Goal: Contribute content: Contribute content

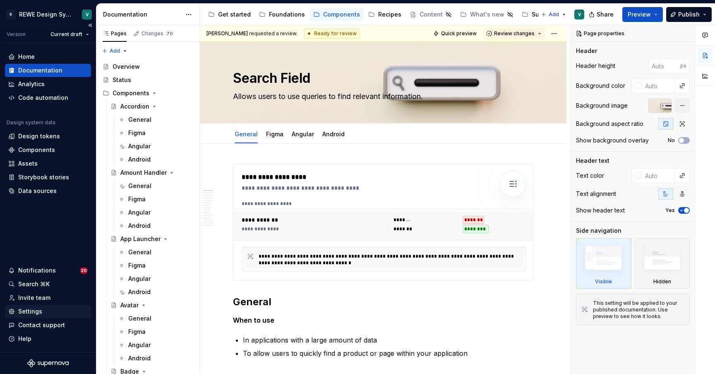
click at [33, 310] on div "Settings" at bounding box center [30, 311] width 24 height 8
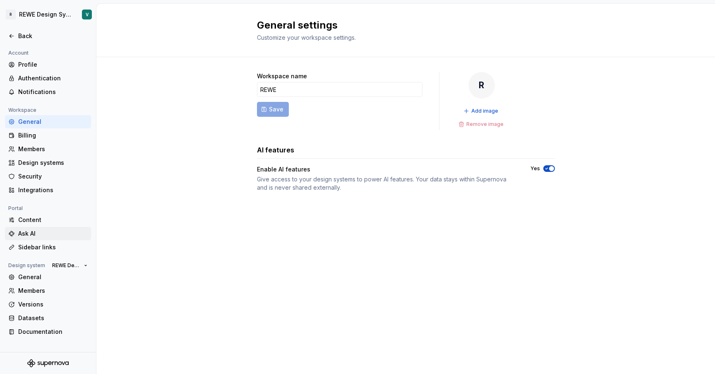
click at [53, 230] on div "Ask AI" at bounding box center [53, 233] width 70 height 8
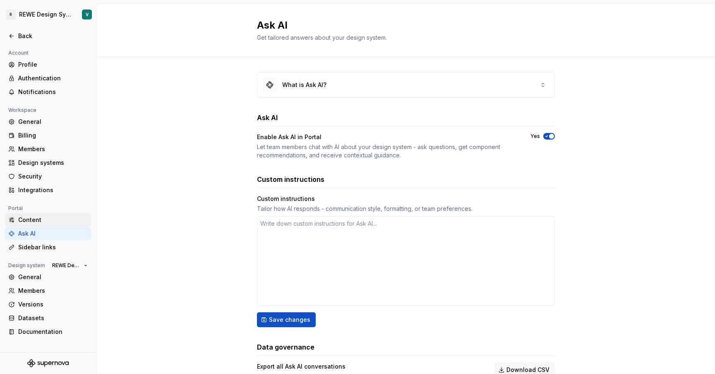
click at [21, 218] on div "Content" at bounding box center [53, 220] width 70 height 8
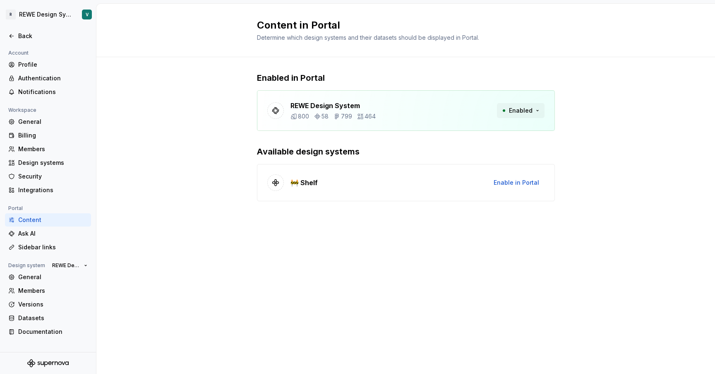
click at [539, 110] on button "Enabled" at bounding box center [521, 110] width 48 height 15
click at [38, 232] on div "Ask AI" at bounding box center [53, 233] width 70 height 8
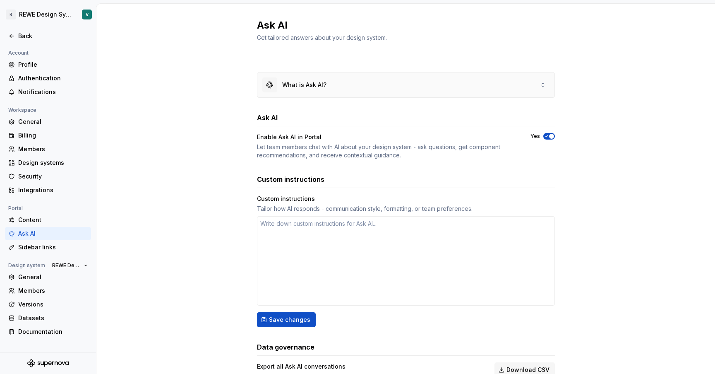
click at [350, 84] on div "What is Ask AI?" at bounding box center [405, 84] width 297 height 25
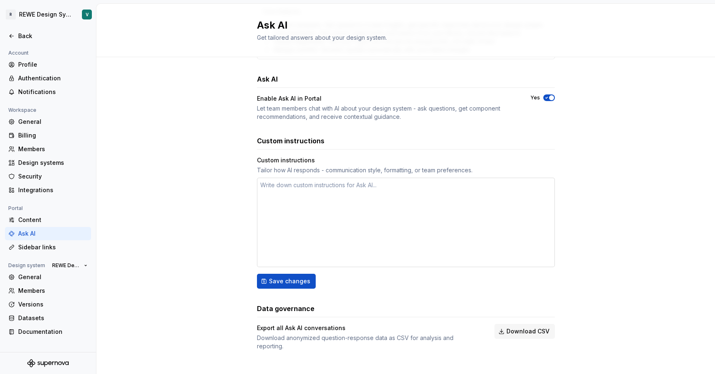
scroll to position [275, 0]
click at [294, 281] on span "Save changes" at bounding box center [289, 281] width 41 height 8
click at [53, 247] on div "Sidebar links" at bounding box center [53, 247] width 70 height 8
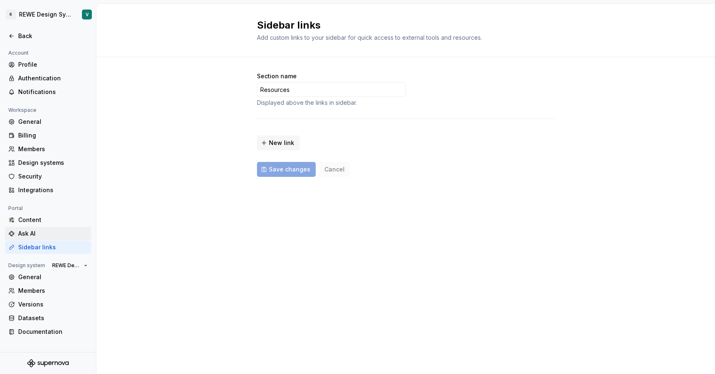
click at [36, 231] on div "Ask AI" at bounding box center [53, 233] width 70 height 8
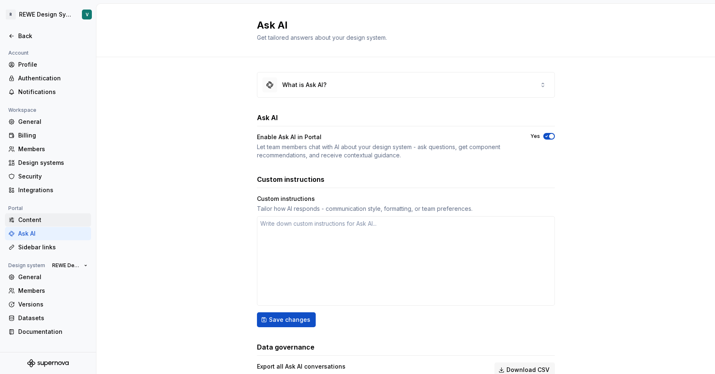
click at [31, 218] on div "Content" at bounding box center [53, 220] width 70 height 8
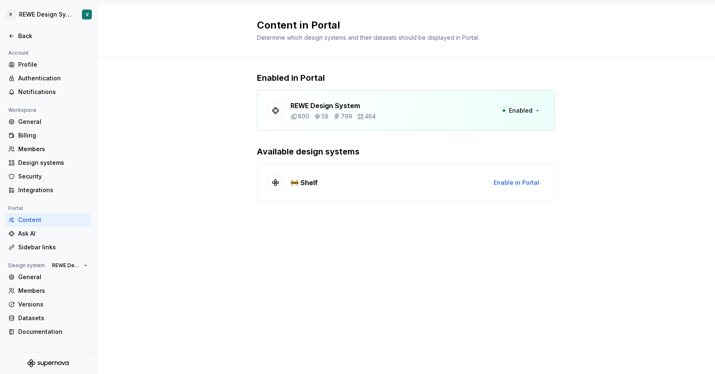
click at [360, 107] on p "REWE Design System" at bounding box center [332, 106] width 85 height 10
click at [523, 111] on span "Enabled" at bounding box center [521, 110] width 24 height 8
click at [521, 108] on span "Enabled" at bounding box center [521, 110] width 24 height 8
click at [50, 12] on html "R REWE Design System V Back Account Profile Authentication Notifications Worksp…" at bounding box center [357, 187] width 715 height 374
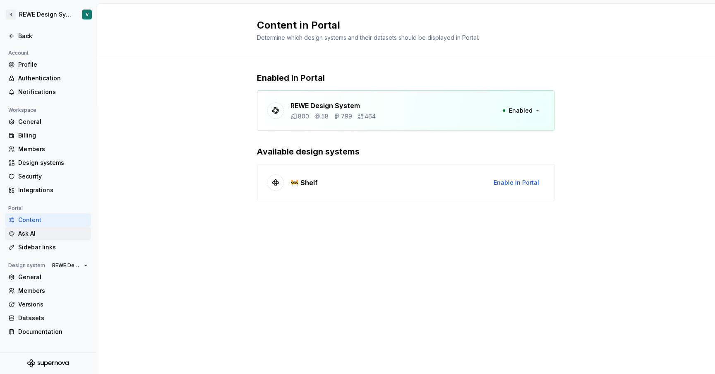
click at [43, 234] on div "Ask AI" at bounding box center [53, 233] width 70 height 8
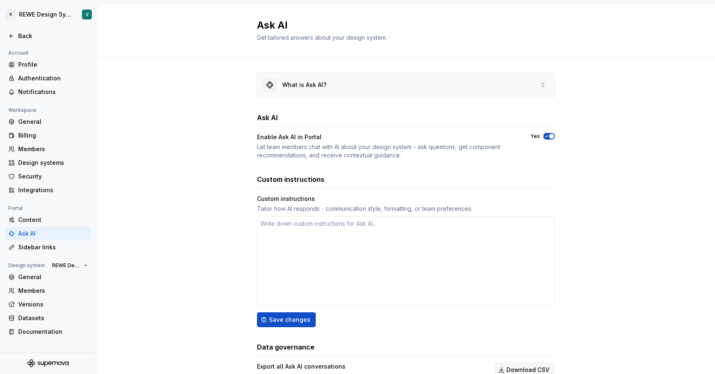
click at [541, 84] on icon at bounding box center [543, 85] width 7 height 7
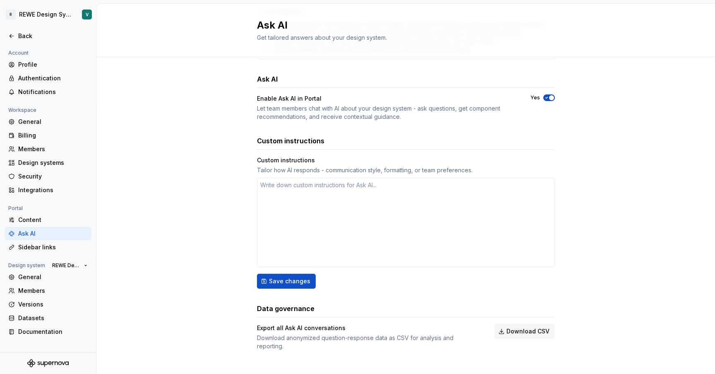
scroll to position [275, 0]
click at [38, 247] on div "Sidebar links" at bounding box center [53, 247] width 70 height 8
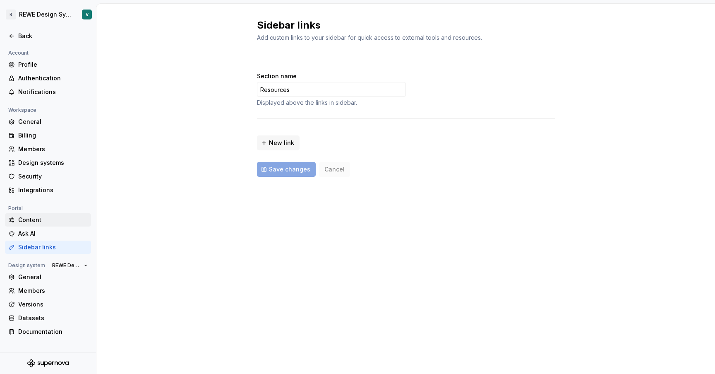
click at [31, 221] on div "Content" at bounding box center [53, 220] width 70 height 8
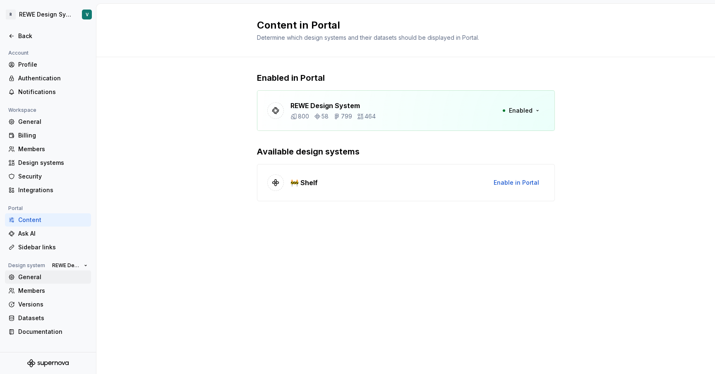
click at [26, 275] on div "General" at bounding box center [53, 277] width 70 height 8
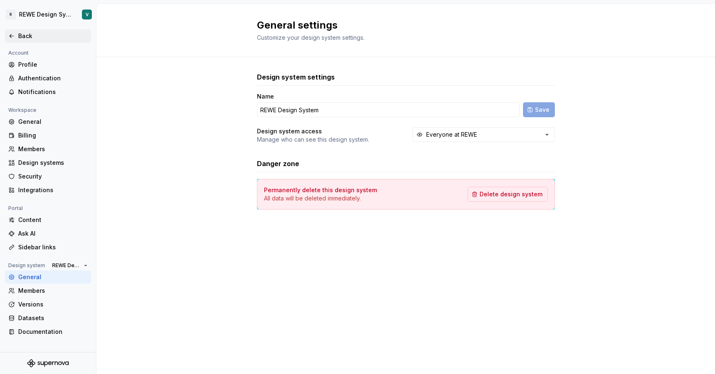
click at [15, 36] on div "Back" at bounding box center [47, 36] width 79 height 8
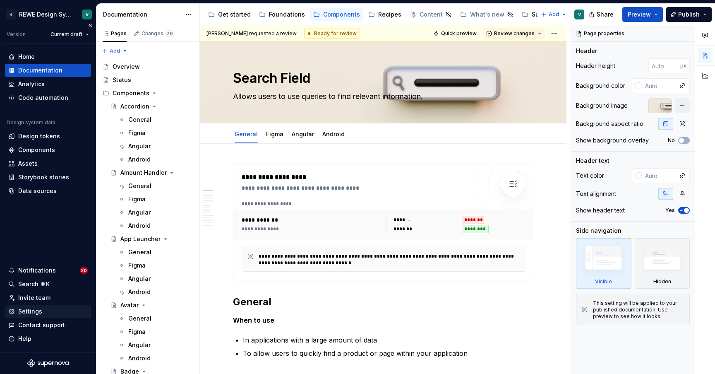
click at [35, 309] on div "Settings" at bounding box center [30, 311] width 24 height 8
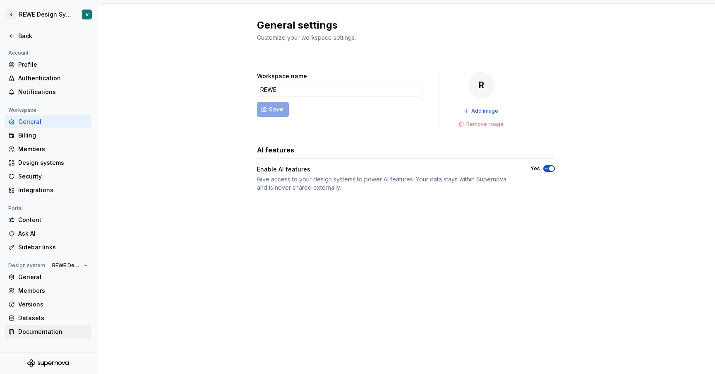
click at [49, 332] on div "Documentation" at bounding box center [53, 331] width 70 height 8
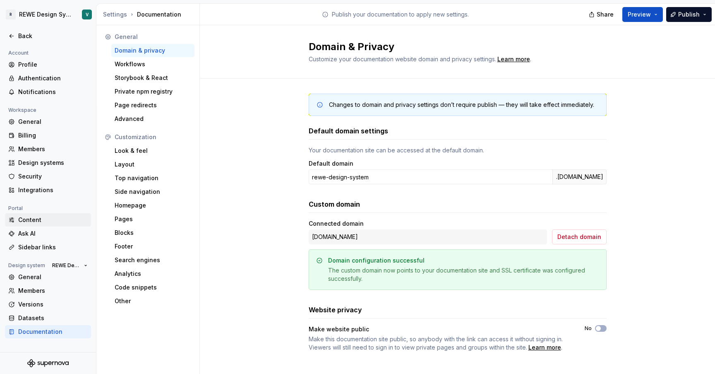
click at [38, 222] on div "Content" at bounding box center [53, 220] width 70 height 8
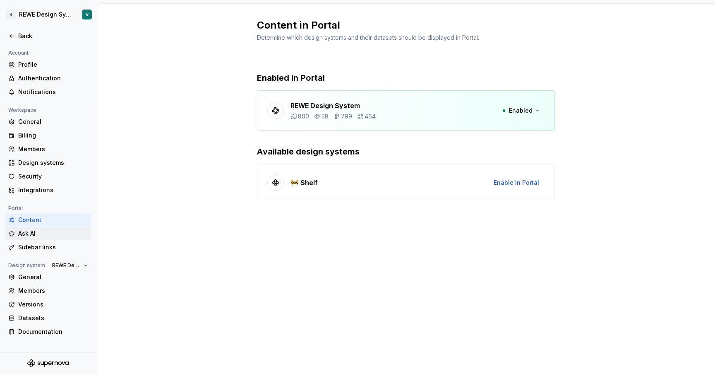
click at [38, 235] on div "Ask AI" at bounding box center [53, 233] width 70 height 8
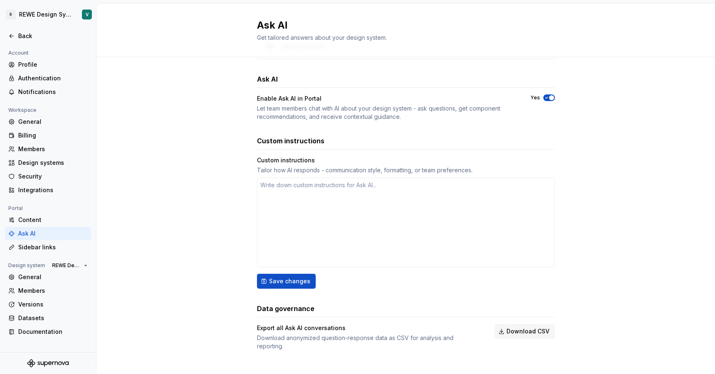
scroll to position [38, 0]
click at [12, 206] on div "Portal" at bounding box center [15, 208] width 21 height 10
click at [24, 219] on div "Content" at bounding box center [53, 220] width 70 height 8
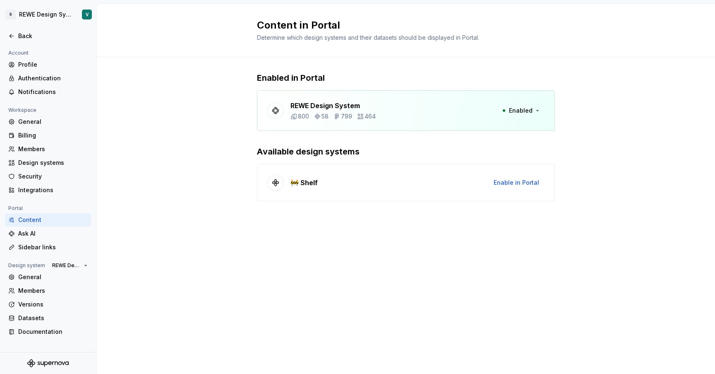
click at [300, 89] on div "Enabled in Portal REWE Design System 800 58 799 464 Enabled" at bounding box center [406, 101] width 298 height 59
click at [307, 108] on p "REWE Design System" at bounding box center [332, 106] width 85 height 10
click at [38, 245] on div "Sidebar links" at bounding box center [53, 247] width 70 height 8
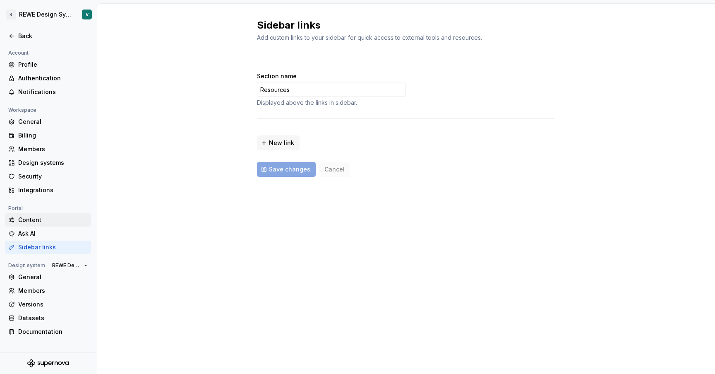
click at [30, 216] on div "Content" at bounding box center [48, 219] width 86 height 13
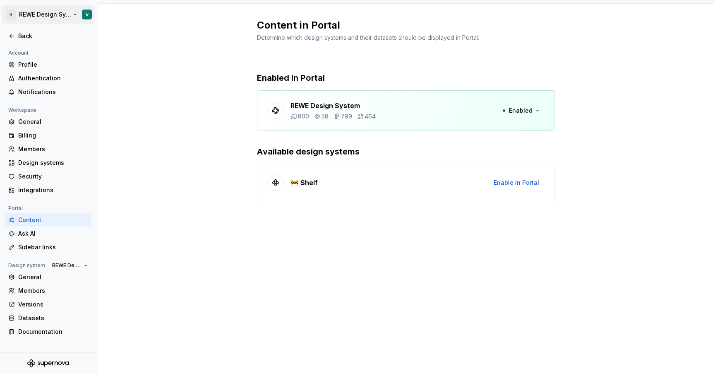
click at [51, 15] on html "R REWE Design System V Back Account Profile Authentication Notifications Worksp…" at bounding box center [357, 187] width 715 height 374
click at [93, 72] on span "49,851 / 50,000" at bounding box center [99, 72] width 43 height 7
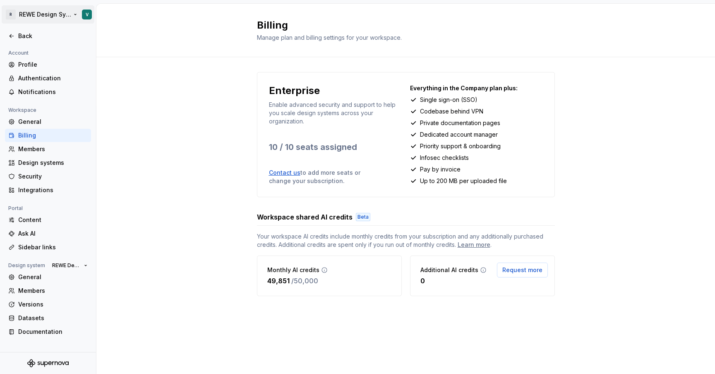
click at [11, 16] on html "R REWE Design System V Back Account Profile Authentication Notifications Worksp…" at bounding box center [357, 187] width 715 height 374
click at [13, 33] on icon at bounding box center [11, 36] width 7 height 7
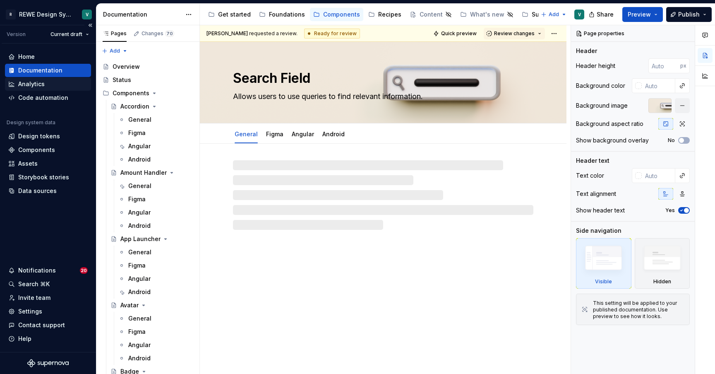
type textarea "*"
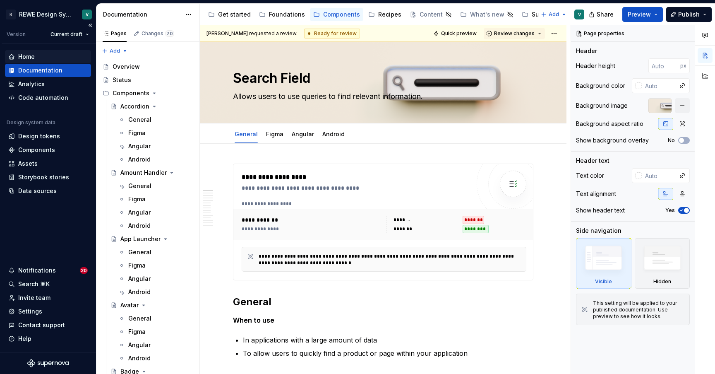
click at [29, 56] on div "Home" at bounding box center [26, 57] width 17 height 8
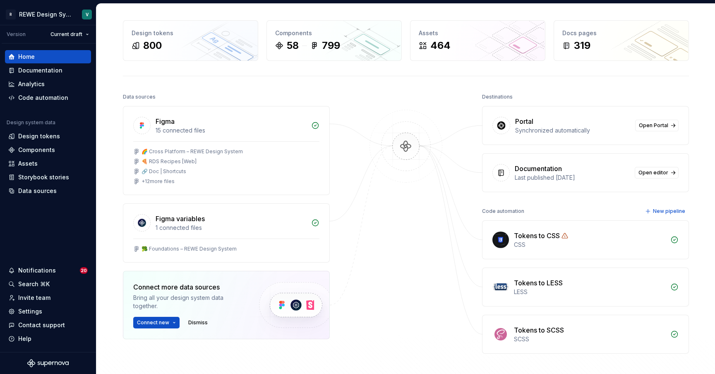
scroll to position [27, 0]
click at [649, 124] on span "Open Portal" at bounding box center [653, 124] width 29 height 7
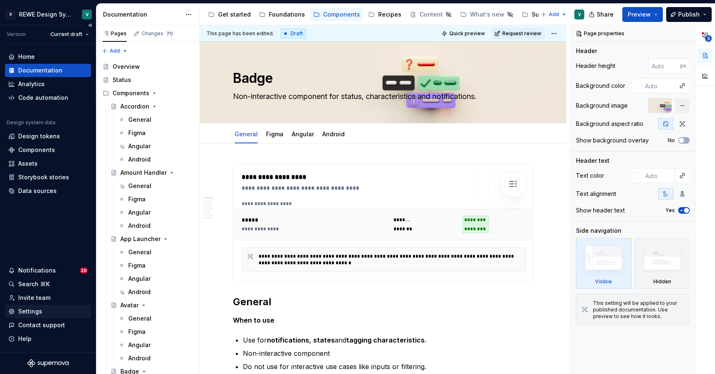
click at [36, 308] on div "Settings" at bounding box center [30, 311] width 24 height 8
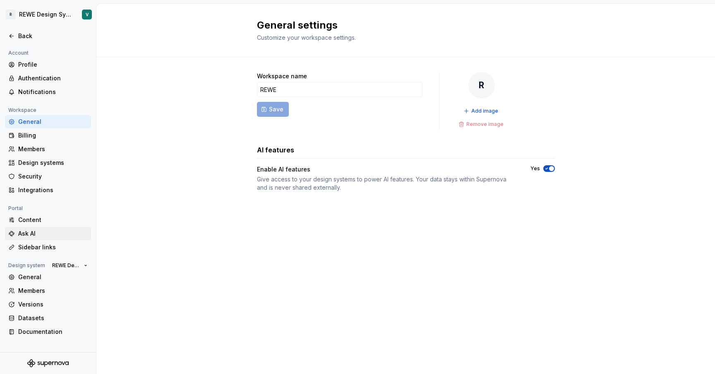
click at [40, 233] on div "Ask AI" at bounding box center [53, 233] width 70 height 8
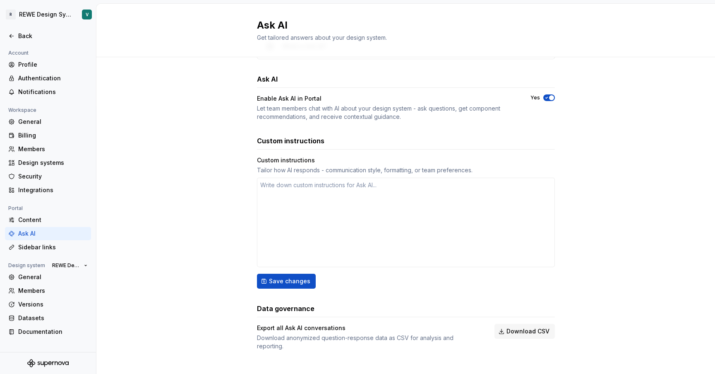
scroll to position [38, 0]
click at [14, 38] on icon at bounding box center [11, 36] width 7 height 7
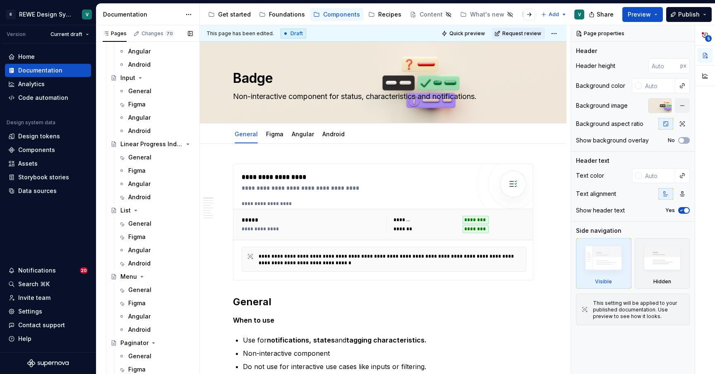
scroll to position [2069, 0]
click at [140, 225] on div "General" at bounding box center [139, 222] width 23 height 8
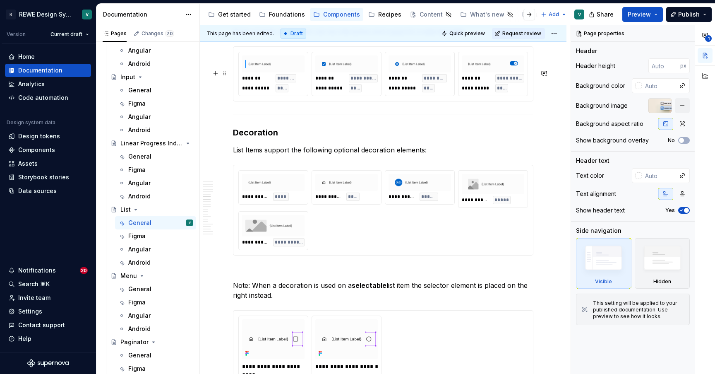
scroll to position [3125, 0]
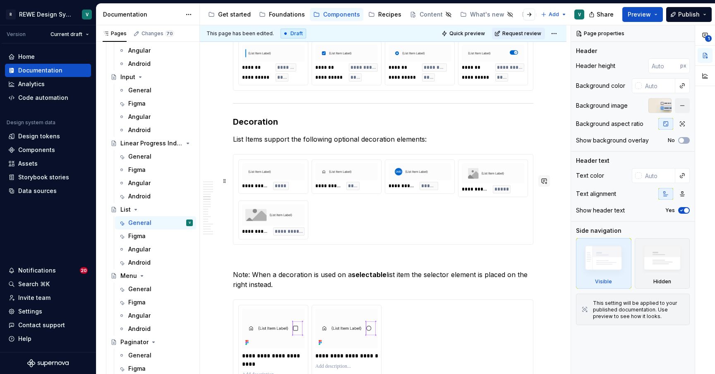
type textarea "*"
click at [549, 178] on button "button" at bounding box center [544, 181] width 12 height 12
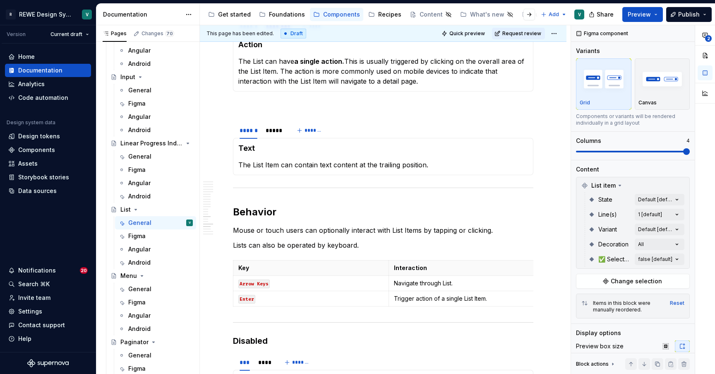
scroll to position [4128, 0]
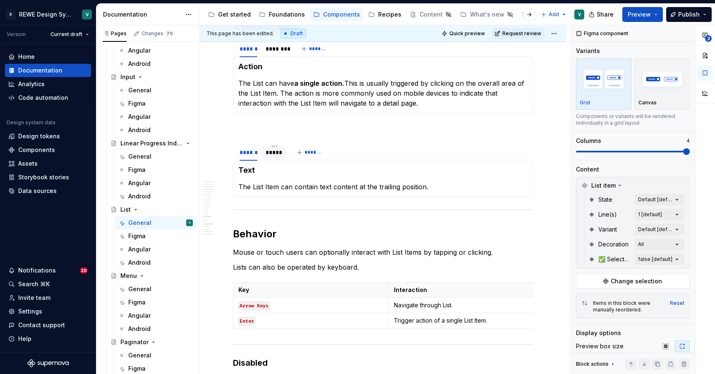
click at [274, 156] on div "*****" at bounding box center [274, 152] width 17 height 8
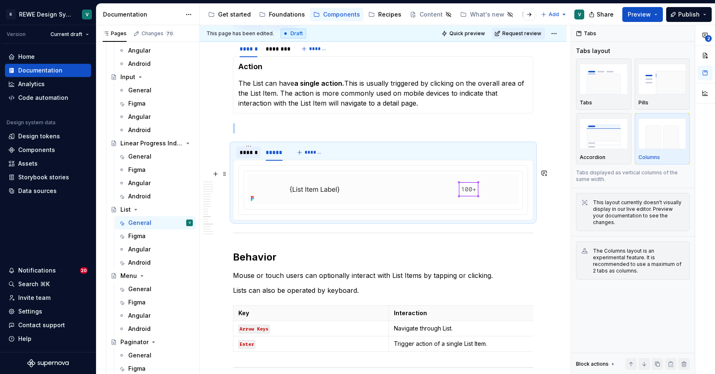
click at [247, 156] on div "******" at bounding box center [249, 152] width 18 height 8
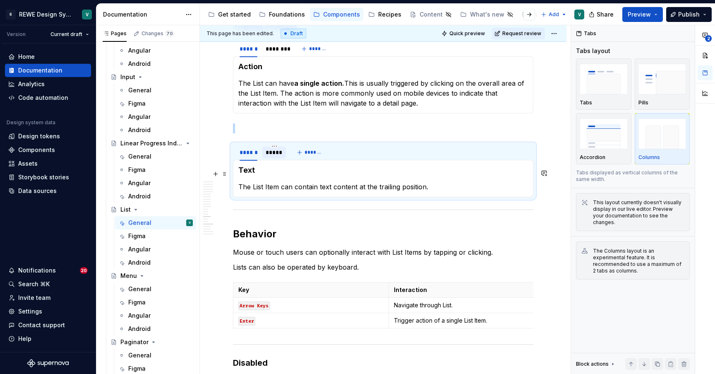
click at [267, 156] on div "*****" at bounding box center [274, 152] width 17 height 8
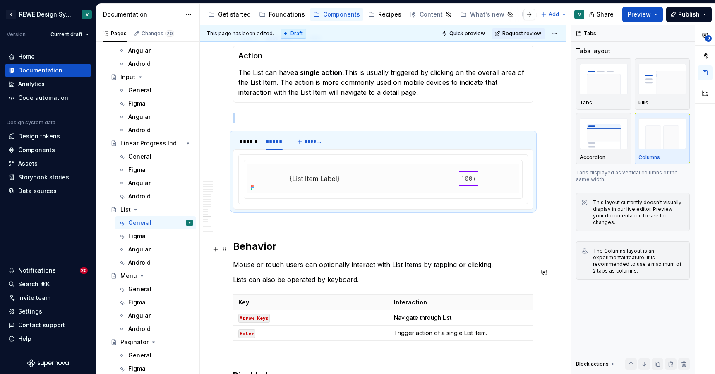
scroll to position [4121, 0]
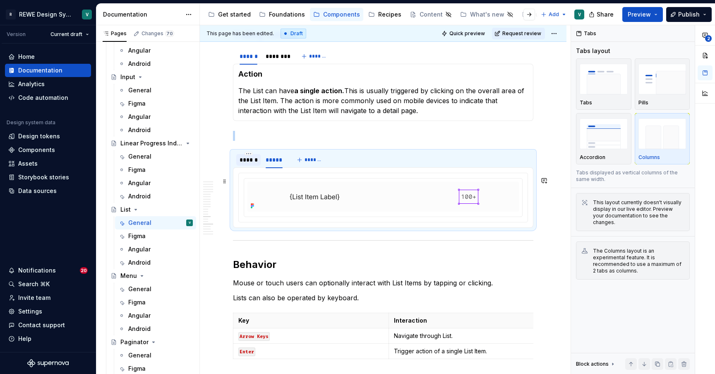
click at [253, 164] on div "******" at bounding box center [249, 160] width 18 height 8
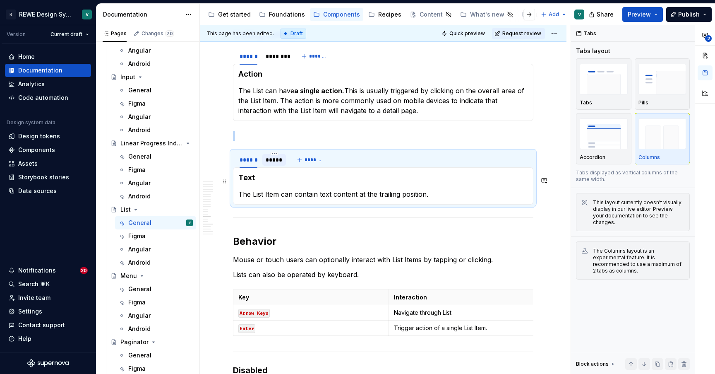
click at [270, 164] on div "*****" at bounding box center [274, 160] width 17 height 8
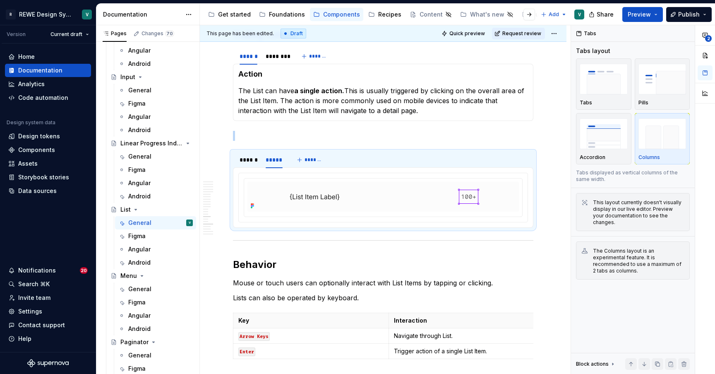
type textarea "*"
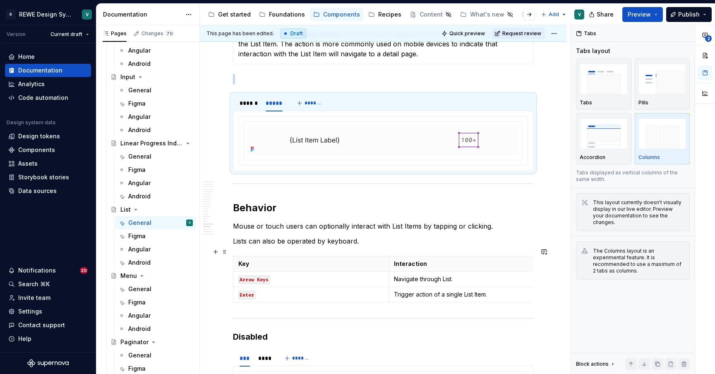
scroll to position [4179, 0]
click at [249, 106] on div "******" at bounding box center [249, 102] width 18 height 8
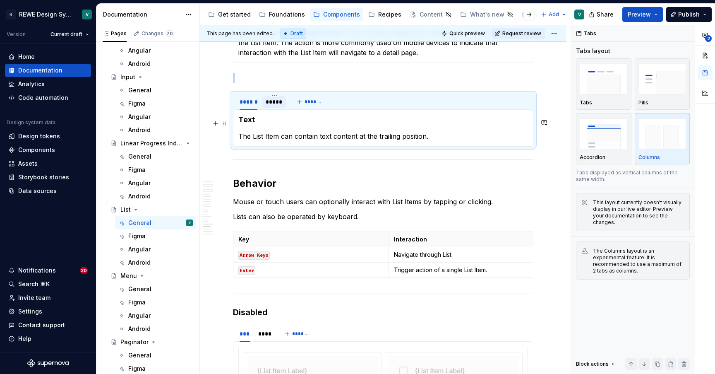
click at [271, 106] on div "*****" at bounding box center [274, 102] width 17 height 8
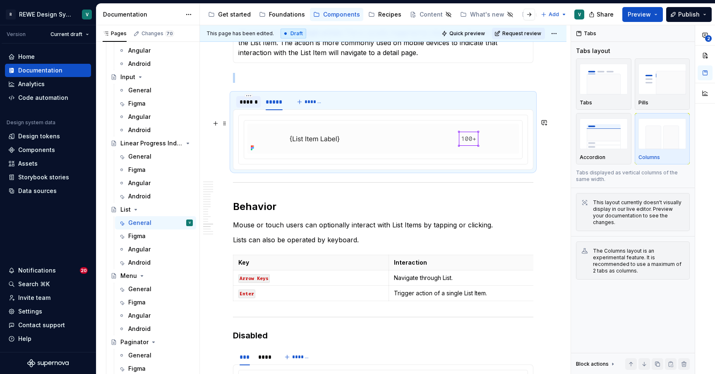
click at [252, 106] on div "******" at bounding box center [249, 102] width 18 height 8
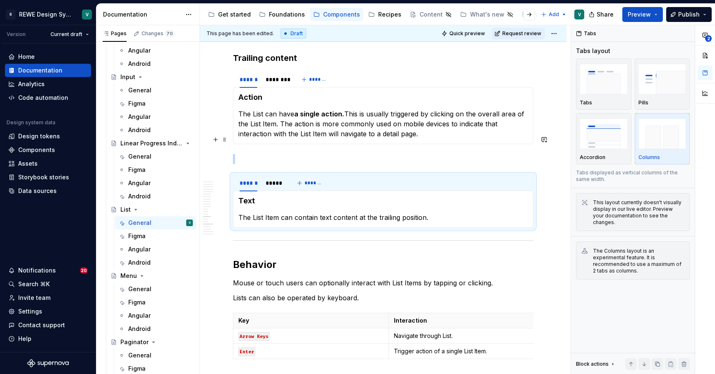
scroll to position [4085, 0]
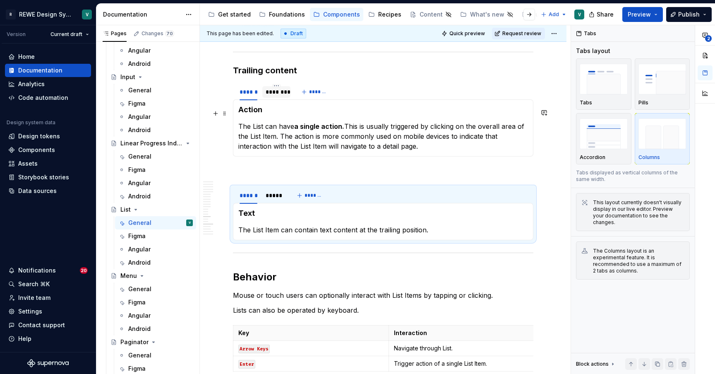
click at [280, 96] on div "********" at bounding box center [277, 92] width 22 height 8
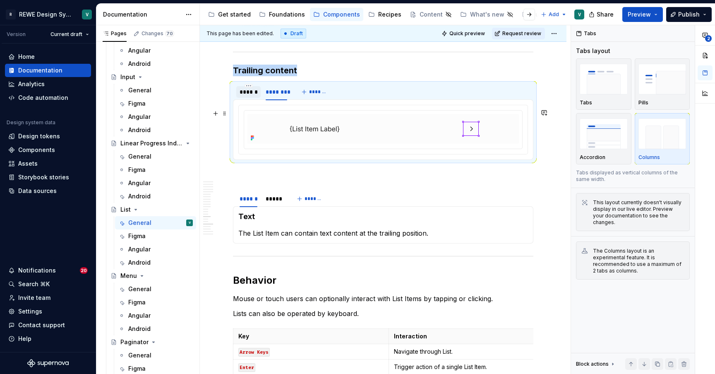
click at [251, 96] on div "******" at bounding box center [249, 92] width 18 height 8
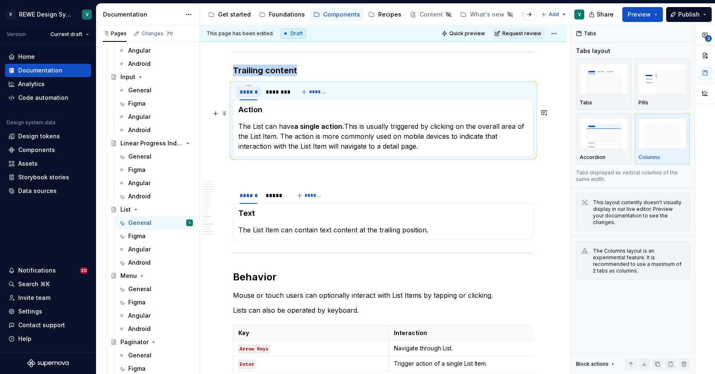
click at [251, 96] on div "******" at bounding box center [249, 92] width 18 height 8
type input "****"
click at [275, 96] on div "********" at bounding box center [271, 92] width 22 height 8
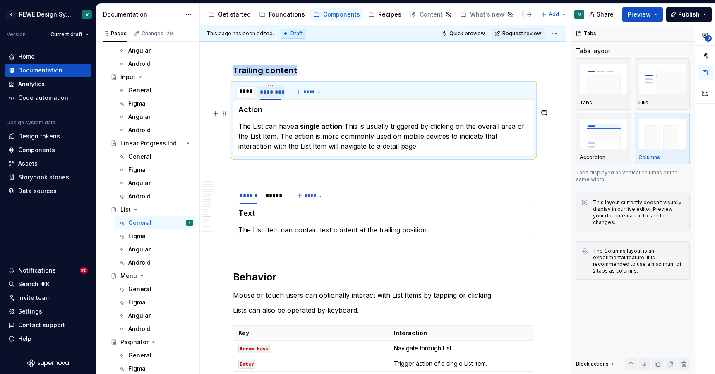
click at [275, 96] on div "********" at bounding box center [271, 92] width 22 height 8
click at [272, 96] on div "********" at bounding box center [271, 92] width 22 height 8
type input "*****"
click at [248, 199] on div "******" at bounding box center [249, 195] width 18 height 8
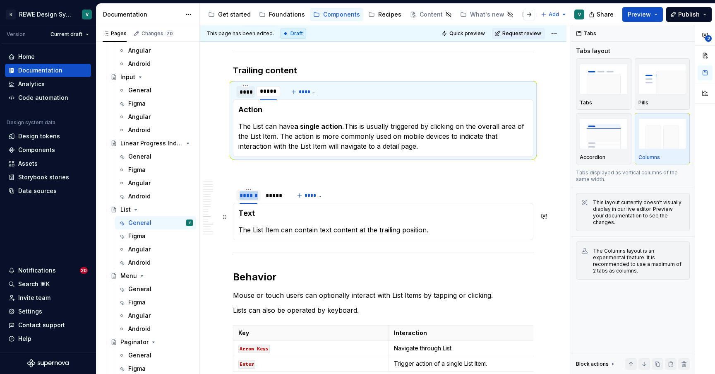
click at [248, 199] on div "******" at bounding box center [249, 195] width 18 height 8
type input "****"
click at [265, 176] on p at bounding box center [383, 171] width 300 height 10
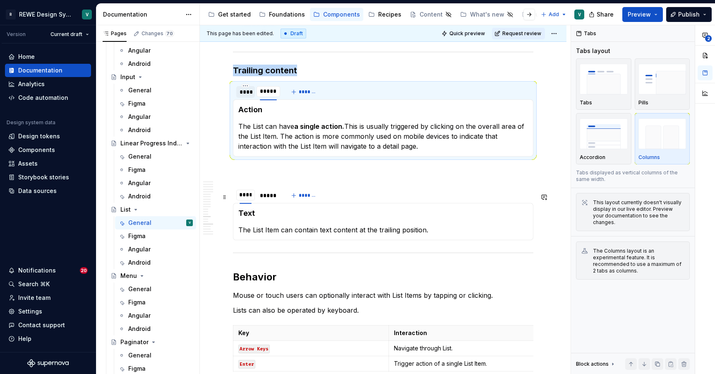
click at [437, 176] on p at bounding box center [383, 171] width 300 height 10
click at [511, 230] on div "Text The List Item can contain text content at the trailing position." at bounding box center [383, 221] width 300 height 37
click at [511, 204] on div "**** **** ***** *******" at bounding box center [383, 195] width 300 height 17
click at [492, 204] on div "**** **** ***** *******" at bounding box center [383, 195] width 300 height 17
click at [233, 233] on section "**** **** ***** ******* Text The List Item can contain text content at the trai…" at bounding box center [383, 213] width 300 height 54
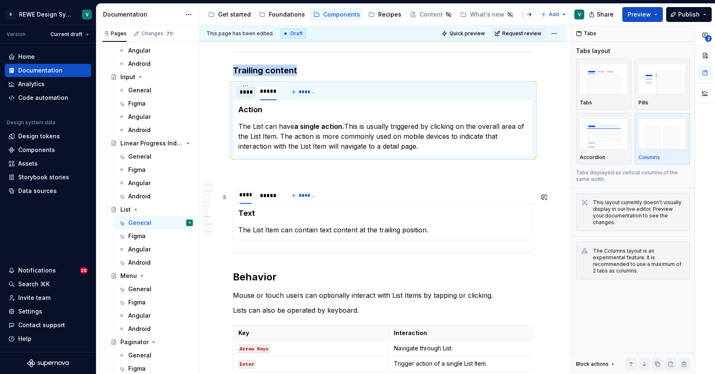
click at [380, 176] on p at bounding box center [383, 171] width 300 height 10
click at [399, 218] on h4 "Text" at bounding box center [383, 213] width 290 height 10
click at [412, 240] on section "**** **** ***** ******* Text The List Item can contain text content at the trai…" at bounding box center [383, 213] width 300 height 54
click at [270, 199] on div "*****" at bounding box center [268, 195] width 17 height 8
click at [246, 202] on input "****" at bounding box center [245, 194] width 19 height 15
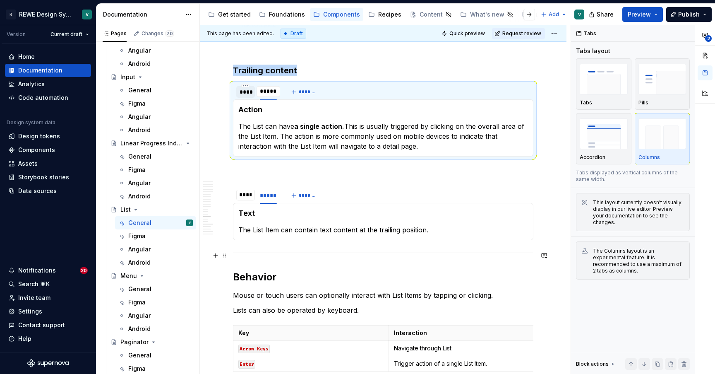
click at [286, 235] on section-item-column "Text The List Item can contain text content at the trailing position." at bounding box center [383, 221] width 290 height 26
click at [375, 204] on div "**** **** ***** *******" at bounding box center [383, 195] width 300 height 17
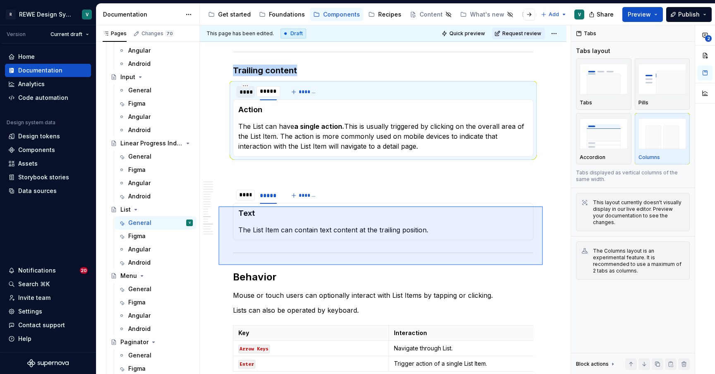
drag, startPoint x: 543, startPoint y: 265, endPoint x: 220, endPoint y: 194, distance: 330.8
click at [219, 194] on div "**********" at bounding box center [385, 199] width 371 height 349
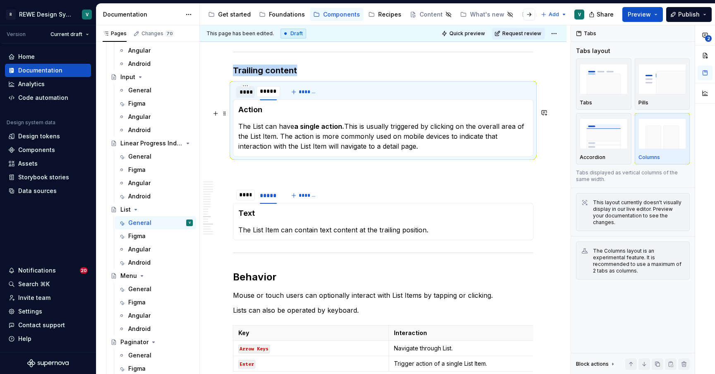
click at [241, 96] on div "****" at bounding box center [246, 92] width 12 height 8
click at [240, 202] on input "****" at bounding box center [245, 194] width 19 height 15
click at [278, 176] on p at bounding box center [383, 171] width 300 height 10
click at [300, 199] on span "*******" at bounding box center [308, 195] width 19 height 7
click at [301, 204] on div "**** **** ***** *******" at bounding box center [277, 195] width 88 height 17
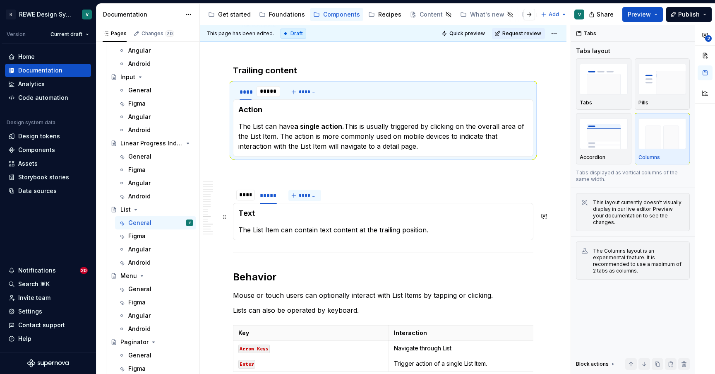
click at [301, 199] on span "*******" at bounding box center [308, 195] width 19 height 7
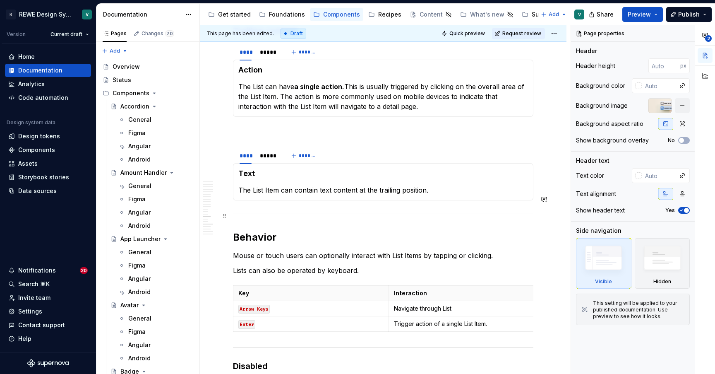
scroll to position [4127, 0]
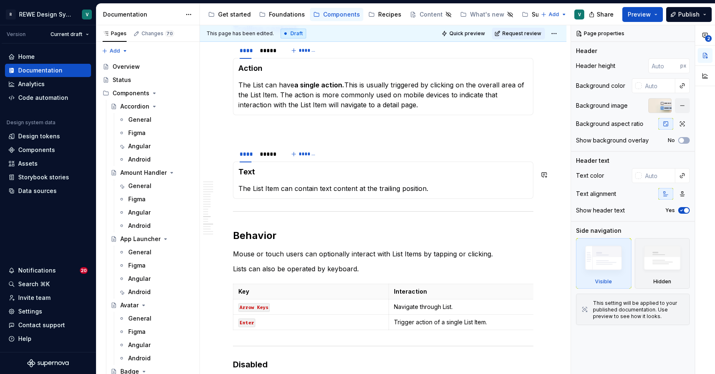
click at [332, 189] on div "Text The List Item can contain text content at the trailing position." at bounding box center [383, 179] width 300 height 37
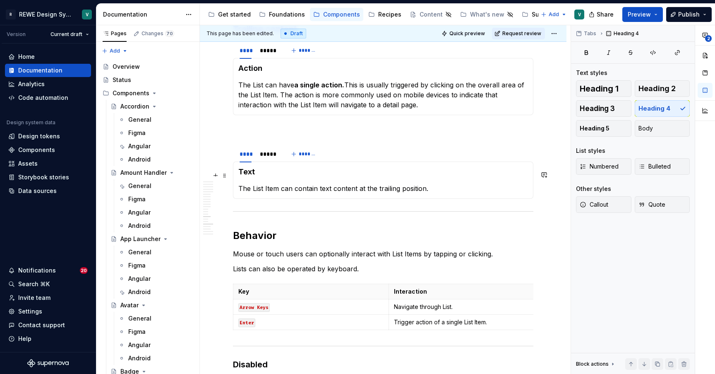
click at [332, 162] on div "**** ***** *******" at bounding box center [383, 154] width 300 height 17
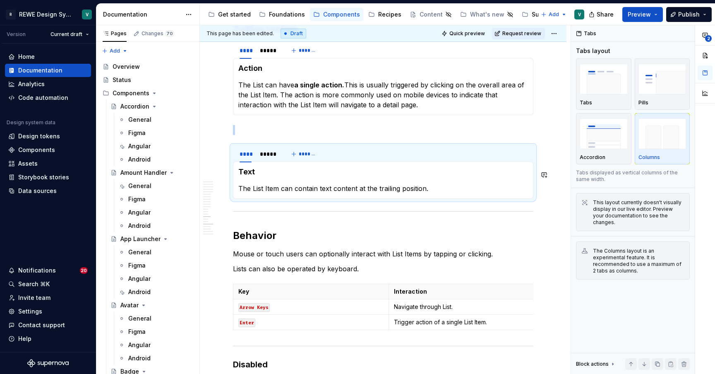
copy br
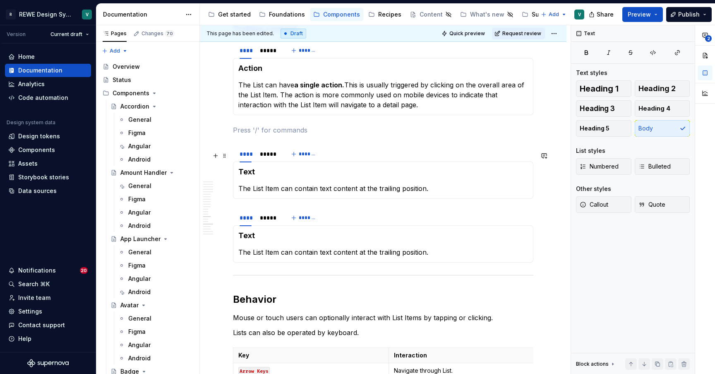
click at [271, 135] on p at bounding box center [383, 130] width 300 height 10
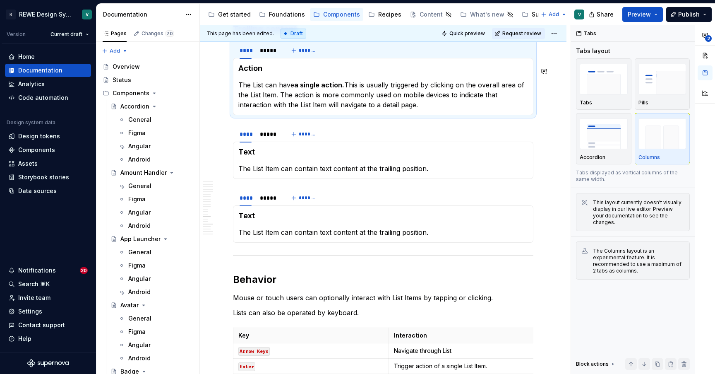
click at [309, 115] on div "Action The List can have a single action. This is usually triggered by clicking…" at bounding box center [383, 86] width 300 height 57
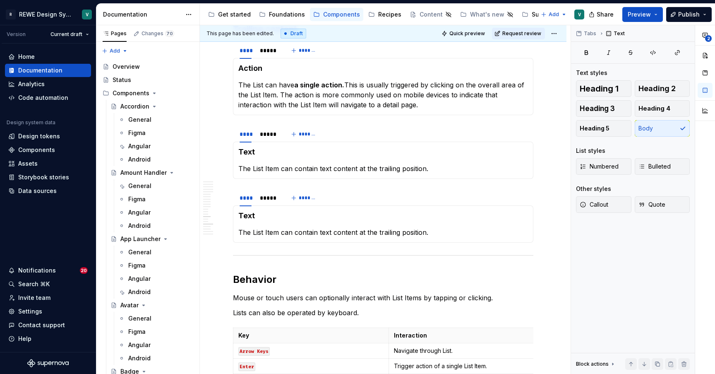
type textarea "*"
click at [485, 179] on div "Text The List Item can contain text content at the trailing position." at bounding box center [383, 160] width 300 height 37
click at [497, 115] on section "**** ***** ******* Action The List can have a single action. This is usually tr…" at bounding box center [383, 78] width 300 height 74
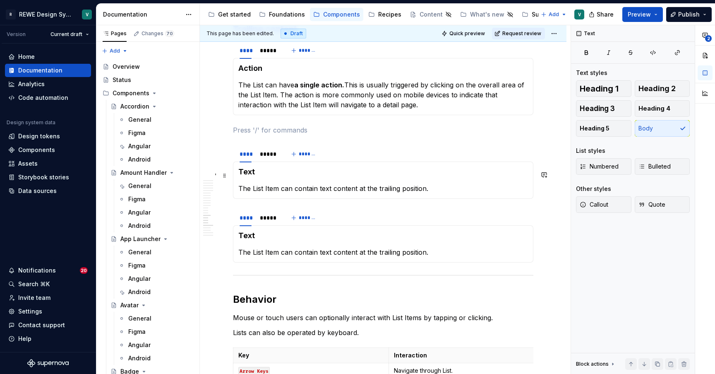
click at [407, 162] on div "**** ***** *******" at bounding box center [383, 154] width 300 height 17
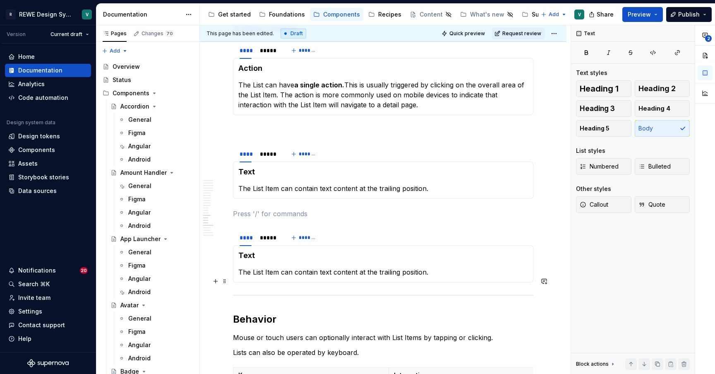
click at [247, 260] on h4 "Text" at bounding box center [383, 255] width 290 height 10
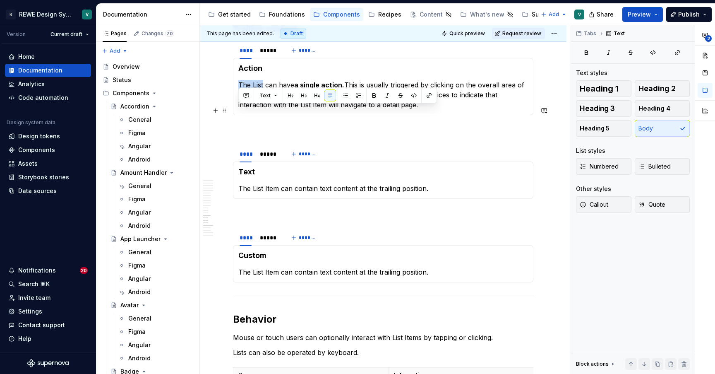
drag, startPoint x: 263, startPoint y: 111, endPoint x: 239, endPoint y: 111, distance: 24.4
click at [239, 110] on p "The List can have a single action. This is usually triggered by clicking on the…" at bounding box center [383, 95] width 290 height 30
click at [319, 89] on strong "a single action." at bounding box center [327, 85] width 50 height 8
click at [388, 110] on p "A List Item can have an action. This is usually triggered by clicking on the ov…" at bounding box center [383, 95] width 290 height 30
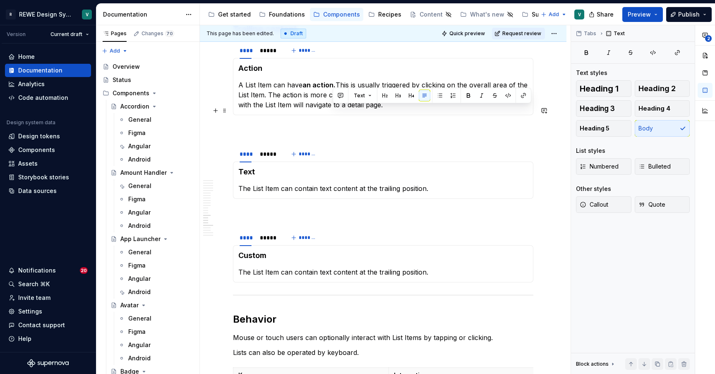
drag, startPoint x: 333, startPoint y: 112, endPoint x: 384, endPoint y: 127, distance: 53.4
click at [384, 110] on p "A List Item can have an action. This is usually triggered by clicking on the ov…" at bounding box center [383, 95] width 290 height 30
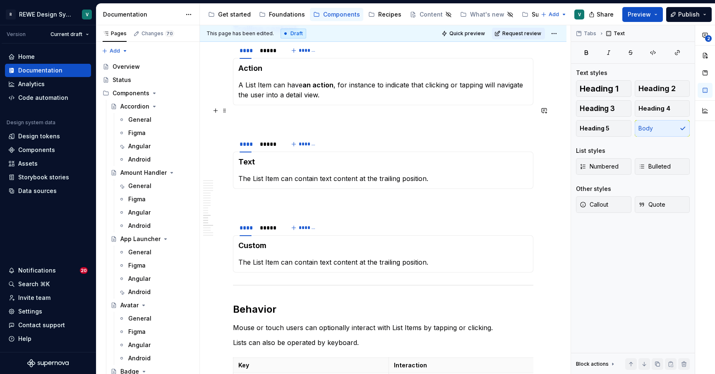
click at [295, 100] on p "A List Item can have an action , for instance to indicate that clicking or tapp…" at bounding box center [383, 90] width 290 height 20
click at [340, 100] on p "A List Item can display an action , for instance to indicate that clicking or t…" at bounding box center [383, 90] width 290 height 20
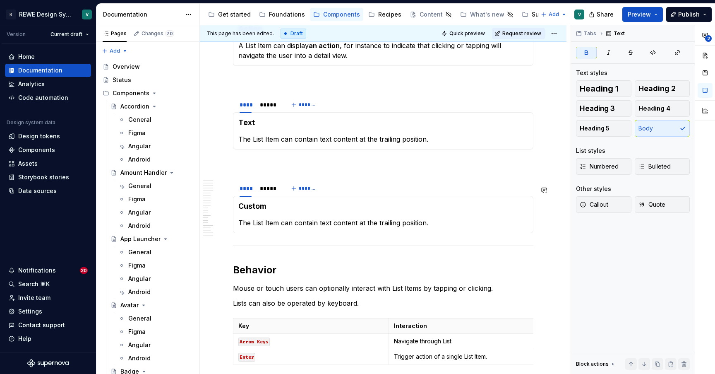
scroll to position [4167, 0]
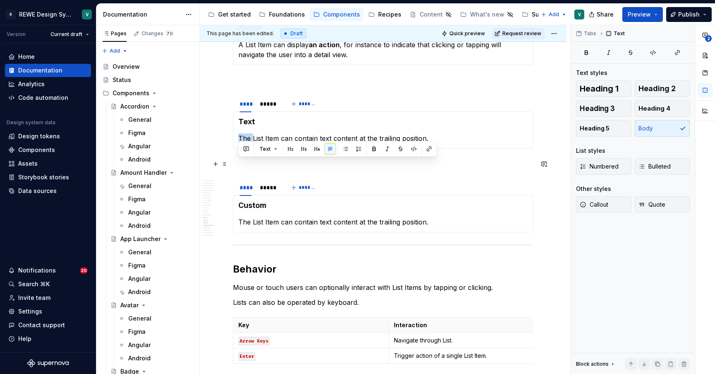
drag, startPoint x: 254, startPoint y: 163, endPoint x: 236, endPoint y: 163, distance: 17.4
click at [236, 149] on div "Text The List Item can contain text content at the trailing position." at bounding box center [383, 129] width 300 height 37
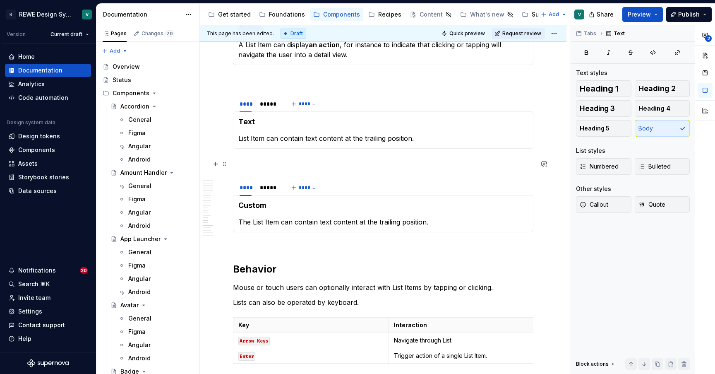
click at [293, 143] on p "List Item can contain text content at the trailing position." at bounding box center [383, 138] width 290 height 10
click at [264, 143] on p "List Item can contain text content at the trailing position." at bounding box center [383, 138] width 290 height 10
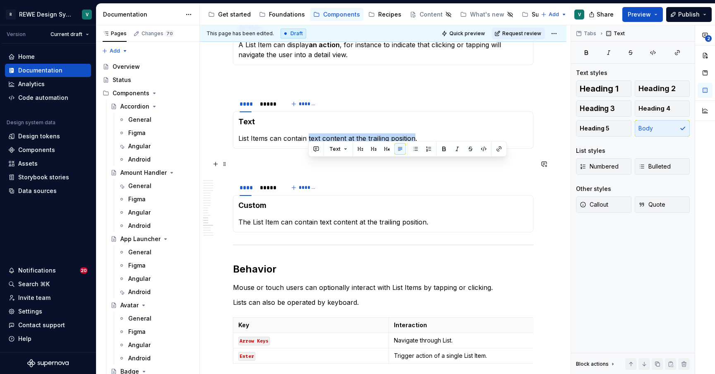
drag, startPoint x: 414, startPoint y: 163, endPoint x: 309, endPoint y: 164, distance: 104.7
click at [309, 143] on p "List Items can contain text content at the trailing position." at bounding box center [383, 138] width 290 height 10
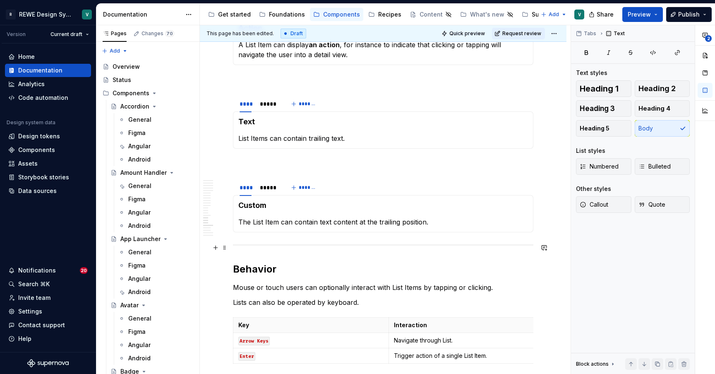
click at [297, 227] on p "The List Item can contain text content at the trailing position." at bounding box center [383, 222] width 290 height 10
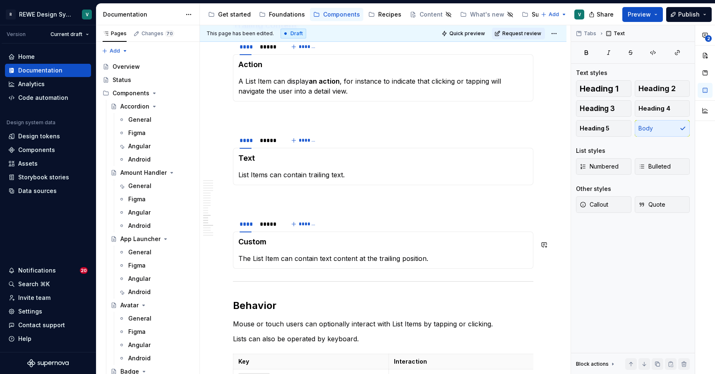
scroll to position [4129, 0]
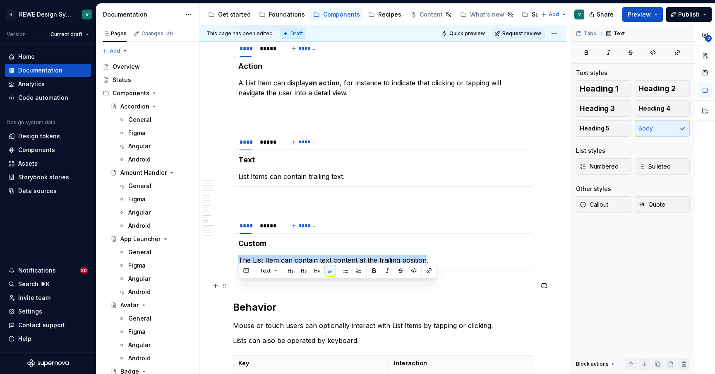
drag, startPoint x: 425, startPoint y: 285, endPoint x: 240, endPoint y: 288, distance: 185.8
click at [240, 265] on p "The List Item can contain text content at the trailing position." at bounding box center [383, 260] width 290 height 10
click at [423, 265] on p "The List Item can contain text content at the trailing position." at bounding box center [383, 260] width 290 height 10
drag, startPoint x: 428, startPoint y: 287, endPoint x: 237, endPoint y: 287, distance: 190.8
click at [237, 270] on div "Custom The List Item can contain text content at the trailing position." at bounding box center [383, 251] width 300 height 37
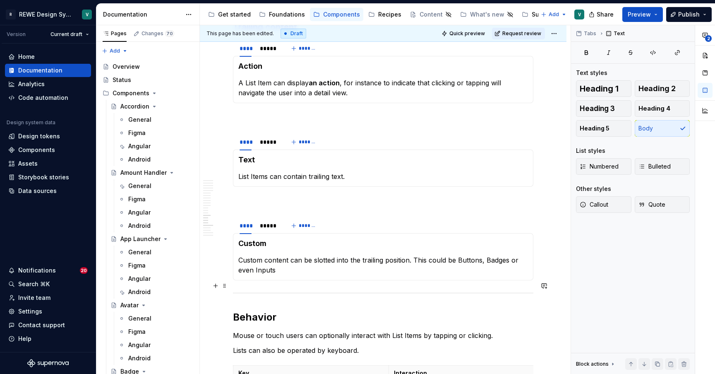
drag, startPoint x: 327, startPoint y: 298, endPoint x: 403, endPoint y: 297, distance: 76.1
click at [403, 275] on p "Custom content can be slotted into the trailing position. This could be Buttons…" at bounding box center [383, 265] width 290 height 20
click at [267, 230] on div "*****" at bounding box center [268, 225] width 17 height 8
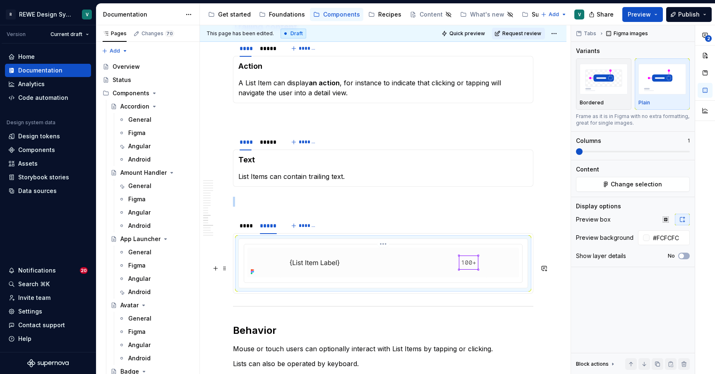
click at [402, 276] on img at bounding box center [383, 262] width 207 height 30
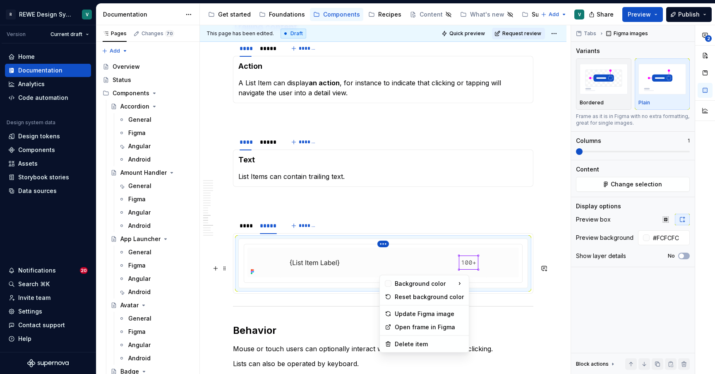
click at [385, 270] on html "R REWE Design System V Version Current draft Home Documentation Analytics Code …" at bounding box center [357, 187] width 715 height 374
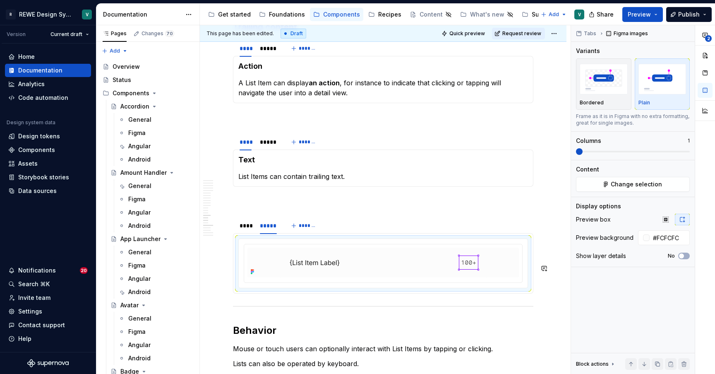
click at [353, 290] on html "R REWE Design System V Version Current draft Home Documentation Analytics Code …" at bounding box center [357, 187] width 715 height 374
click at [616, 182] on span "Change selection" at bounding box center [636, 184] width 51 height 8
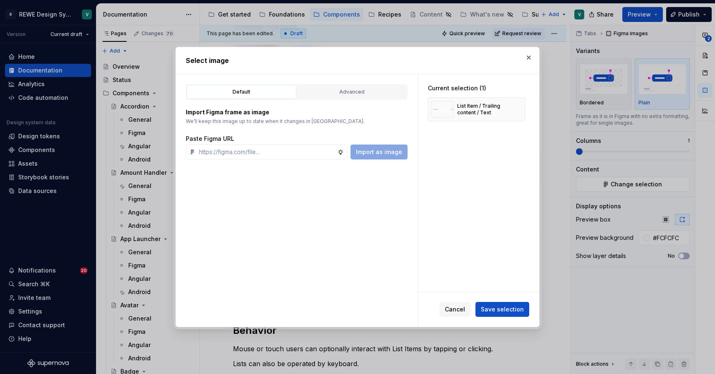
type textarea "*"
type input "[URL][DOMAIN_NAME]"
click at [395, 154] on span "Import as image" at bounding box center [379, 152] width 46 height 8
click at [519, 109] on button "button" at bounding box center [516, 109] width 12 height 12
click at [504, 306] on span "Save selection" at bounding box center [502, 309] width 43 height 8
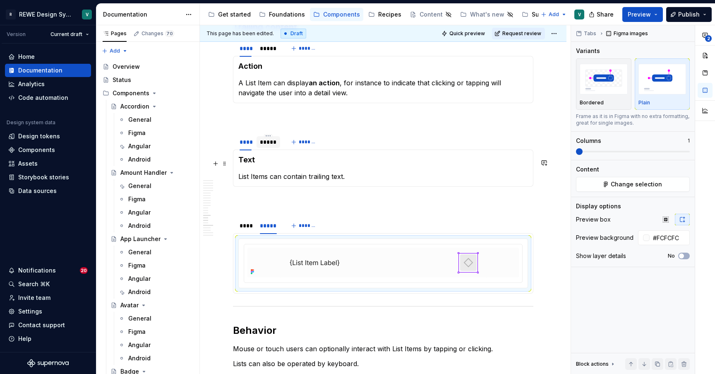
click at [269, 146] on div "*****" at bounding box center [268, 142] width 17 height 8
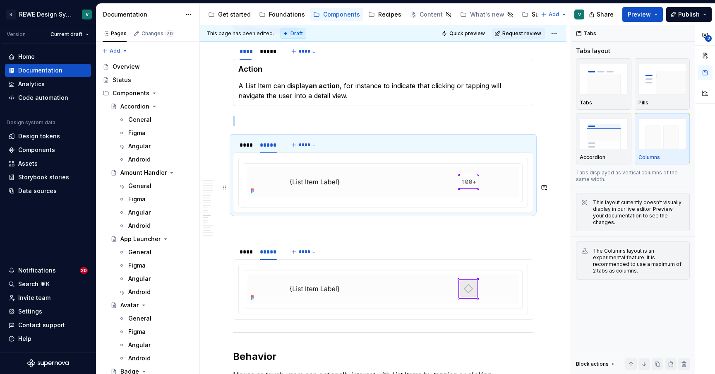
scroll to position [4128, 0]
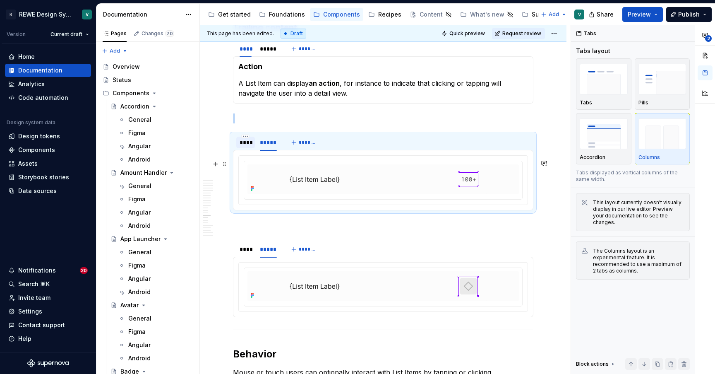
click at [242, 146] on div "****" at bounding box center [246, 142] width 12 height 8
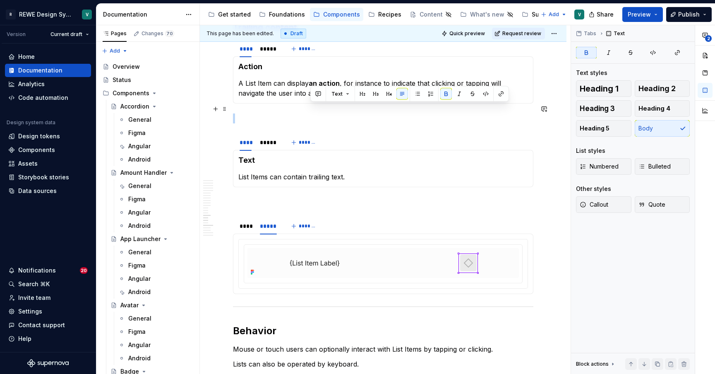
drag, startPoint x: 340, startPoint y: 109, endPoint x: 311, endPoint y: 108, distance: 29.4
click at [311, 98] on p "A List Item can display an action , for instance to indicate that clicking or t…" at bounding box center [383, 88] width 290 height 20
click at [446, 96] on button "button" at bounding box center [446, 94] width 12 height 12
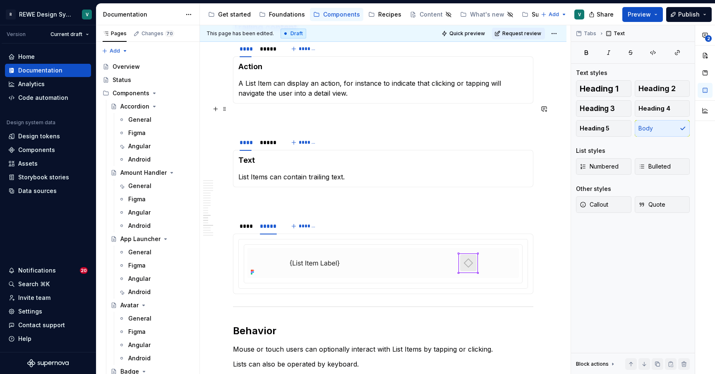
click at [389, 98] on p "A List Item can display an action, for instance to indicate that clicking or ta…" at bounding box center [383, 88] width 290 height 20
click at [307, 33] on h3 "Trailing content" at bounding box center [383, 28] width 300 height 12
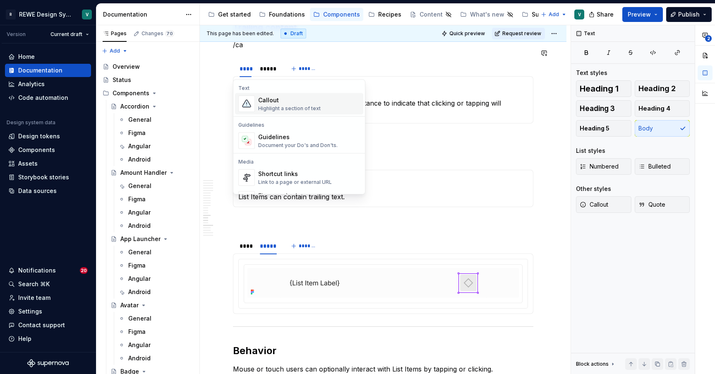
scroll to position [4128, 0]
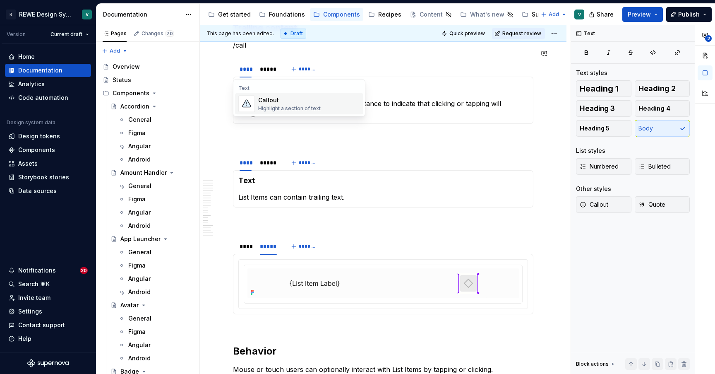
click at [300, 108] on div "Highlight a section of text" at bounding box center [289, 108] width 62 height 7
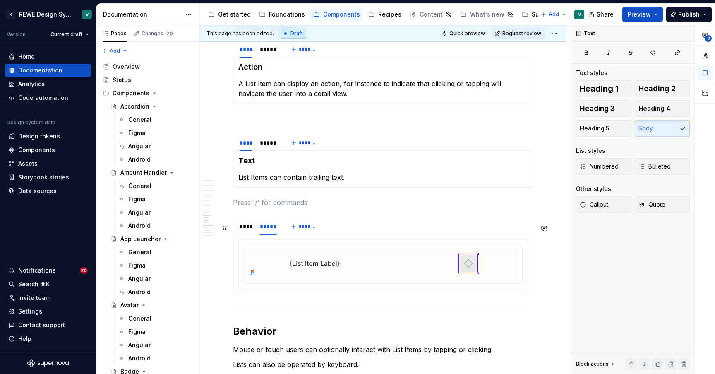
click at [313, 207] on p at bounding box center [383, 202] width 300 height 10
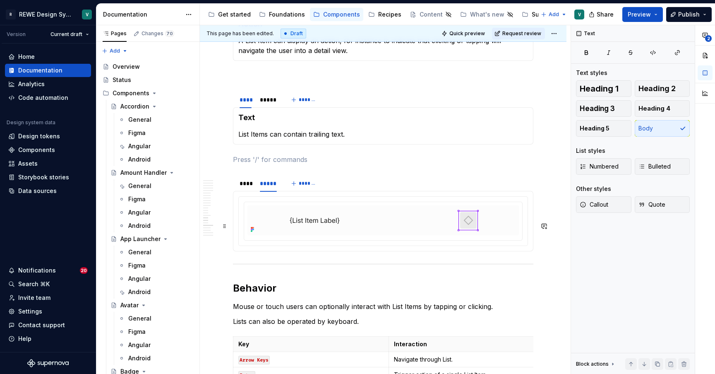
scroll to position [4173, 0]
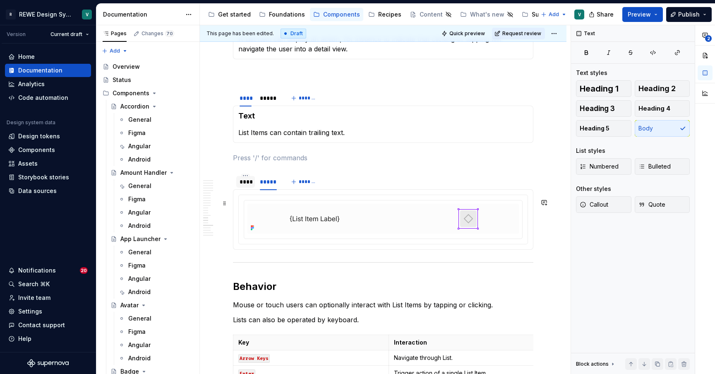
click at [245, 186] on div "****" at bounding box center [246, 182] width 12 height 8
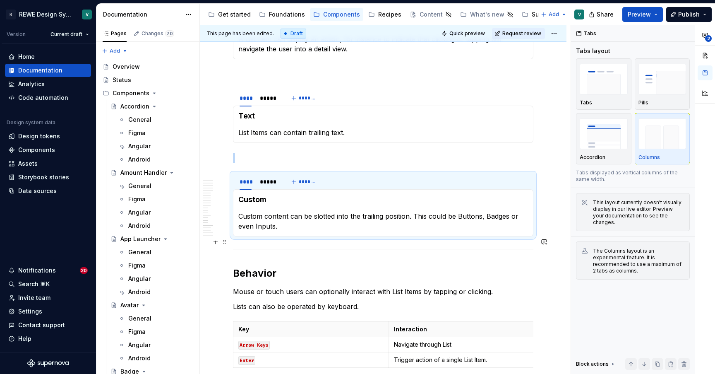
click at [533, 236] on section "**** ***** ******* Custom Custom content can be slotted into the trailing posit…" at bounding box center [383, 205] width 300 height 64
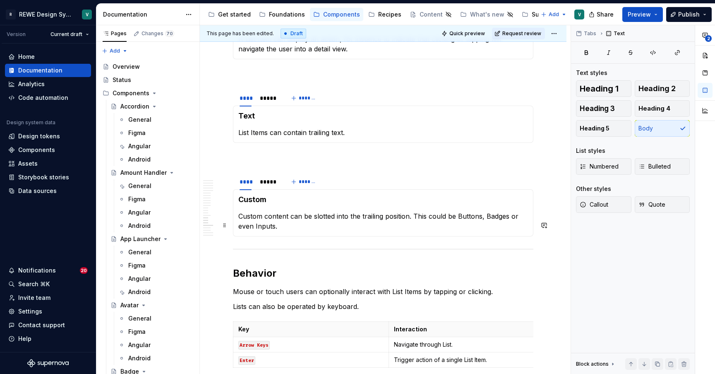
click at [533, 221] on div "Custom Custom content can be slotted into the trailing position. This could be …" at bounding box center [383, 212] width 300 height 47
click at [533, 197] on section "**** ***** ******* Custom Custom content can be slotted into the trailing posit…" at bounding box center [383, 205] width 300 height 64
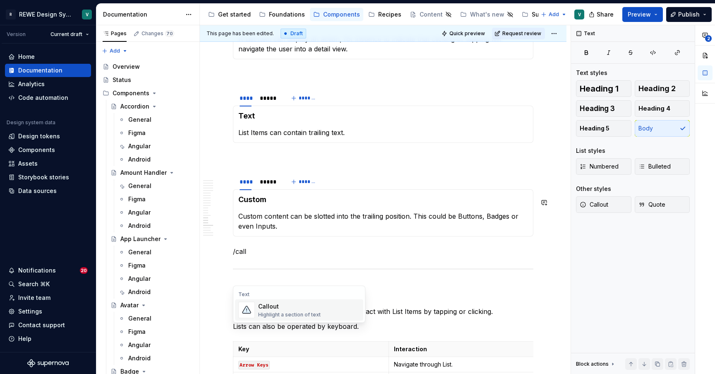
click at [333, 310] on div "Callout Highlight a section of text" at bounding box center [309, 310] width 102 height 17
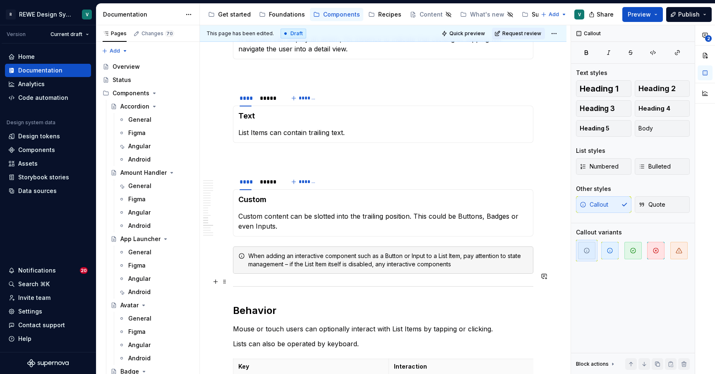
click at [367, 268] on div "When adding an interactive component such as a Button or Input to a List Item, …" at bounding box center [388, 260] width 280 height 17
click at [375, 268] on div "When adding an interactive component such as a Button or Input to a List Item, …" at bounding box center [388, 260] width 280 height 17
click at [494, 268] on div "When adding an interactive component such as a Button or Input to a List Item, …" at bounding box center [388, 260] width 280 height 17
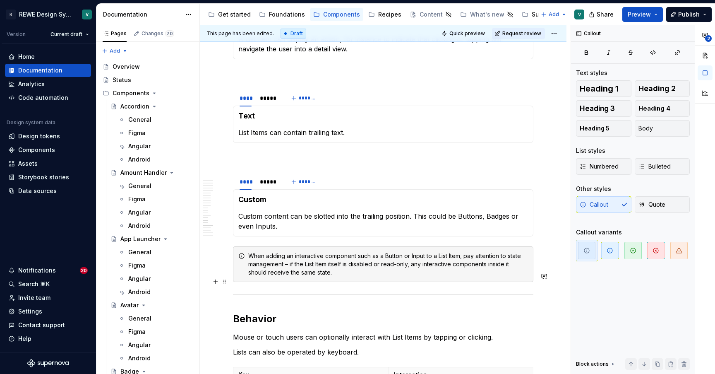
click at [265, 276] on div "When adding an interactive component such as a Button or Input to a List Item, …" at bounding box center [388, 264] width 280 height 25
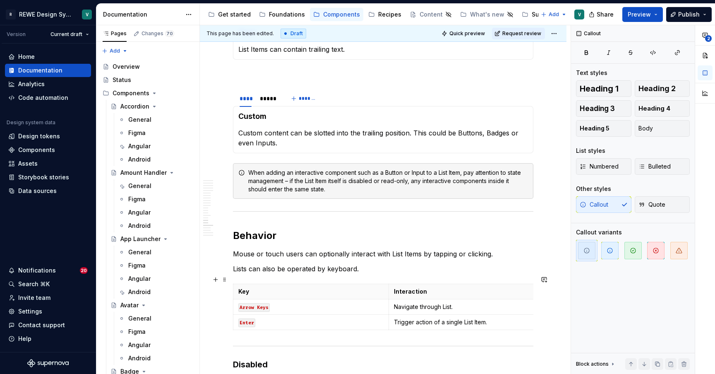
scroll to position [4257, 0]
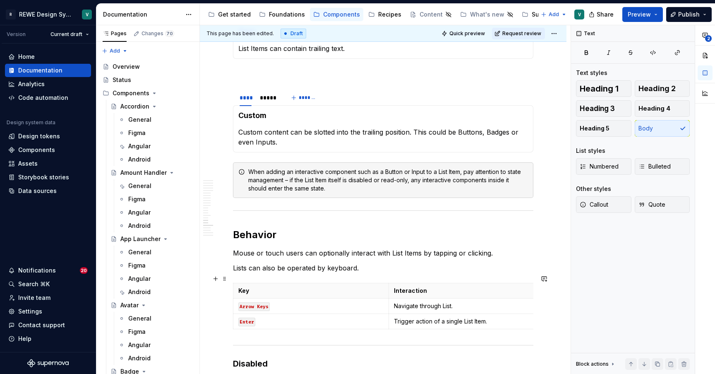
click at [303, 258] on p "Mouse or touch users can optionally interact with List Items by tapping or clic…" at bounding box center [383, 253] width 300 height 10
click at [649, 16] on span "Preview" at bounding box center [639, 14] width 23 height 8
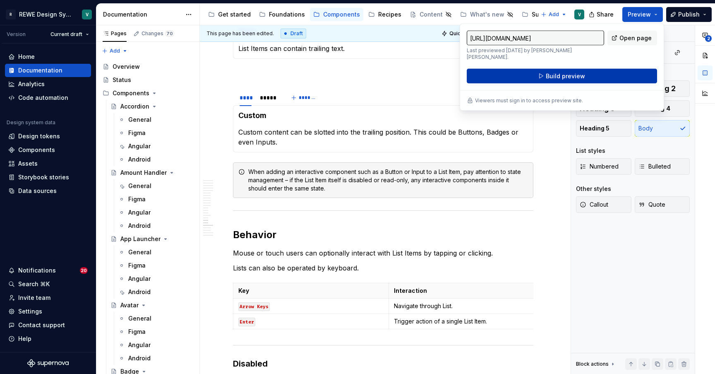
click at [607, 69] on button "Build preview" at bounding box center [562, 76] width 190 height 15
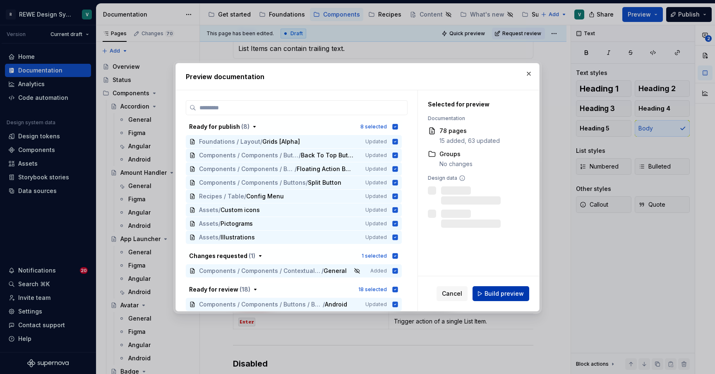
click at [508, 287] on button "Build preview" at bounding box center [501, 293] width 57 height 15
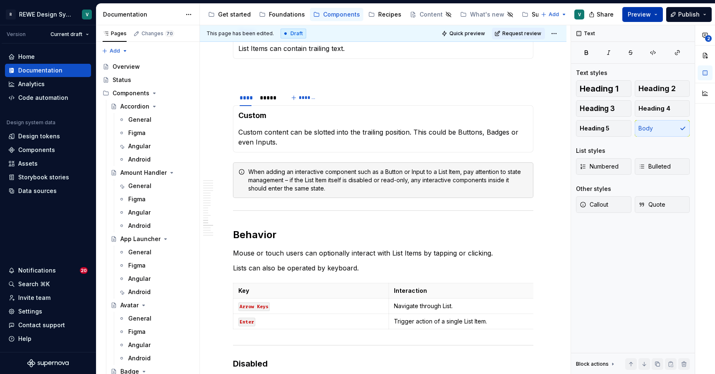
click at [654, 14] on button "Preview" at bounding box center [642, 14] width 41 height 15
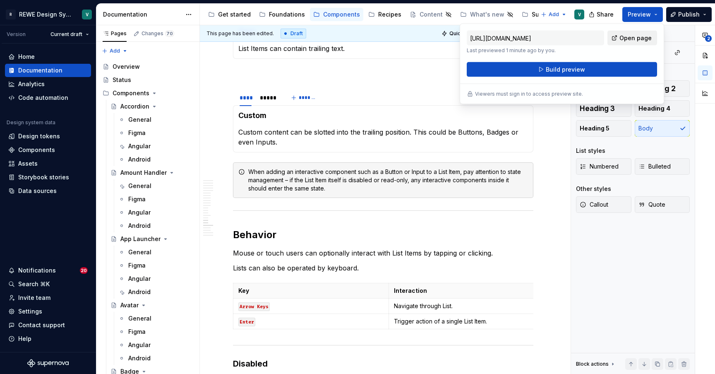
click at [642, 40] on span "Open page" at bounding box center [635, 38] width 32 height 8
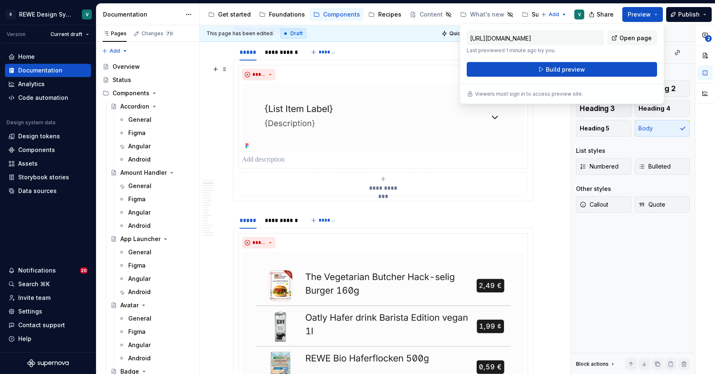
scroll to position [386, 0]
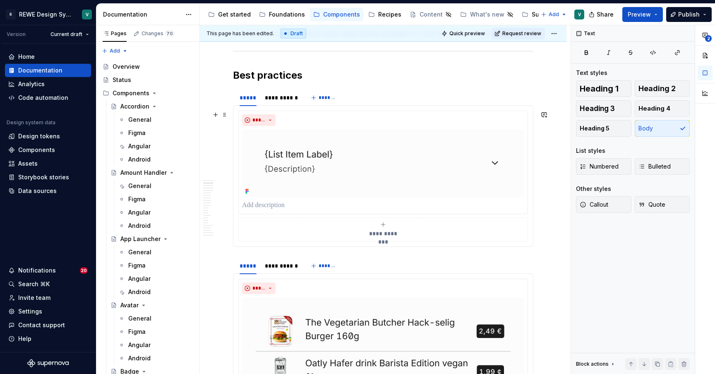
click at [533, 191] on section "**********" at bounding box center [383, 168] width 300 height 158
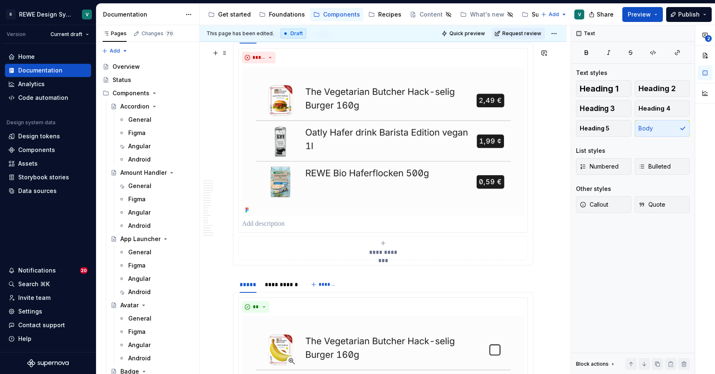
scroll to position [638, 0]
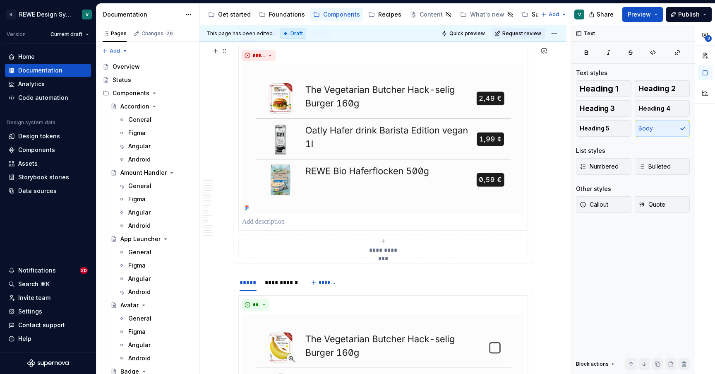
click at [528, 190] on div "**********" at bounding box center [383, 152] width 290 height 212
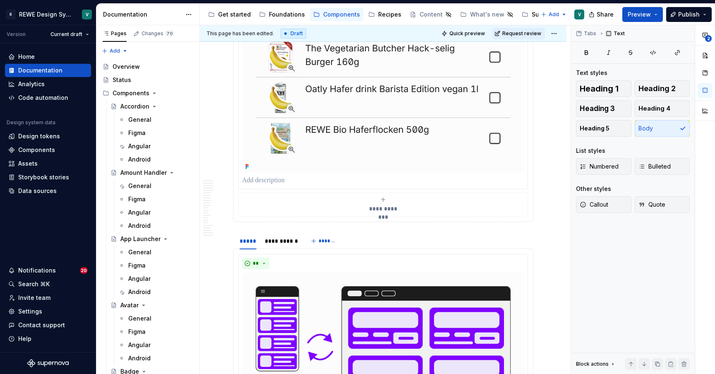
scroll to position [961, 0]
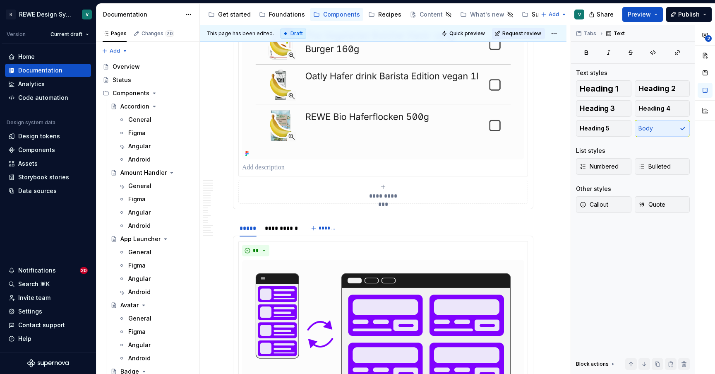
click at [533, 149] on div "**********" at bounding box center [383, 97] width 300 height 223
click at [533, 149] on section "**********" at bounding box center [383, 89] width 300 height 239
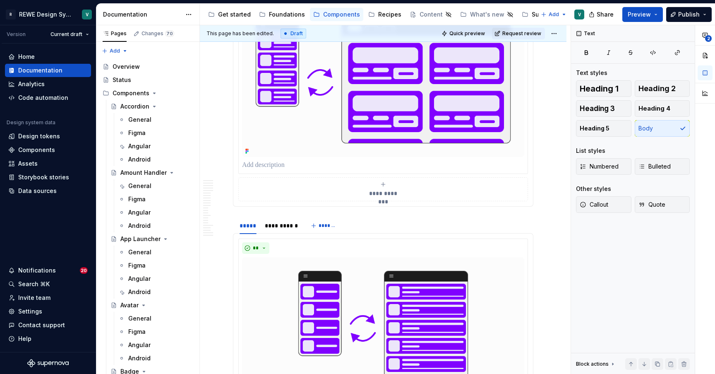
scroll to position [1241, 0]
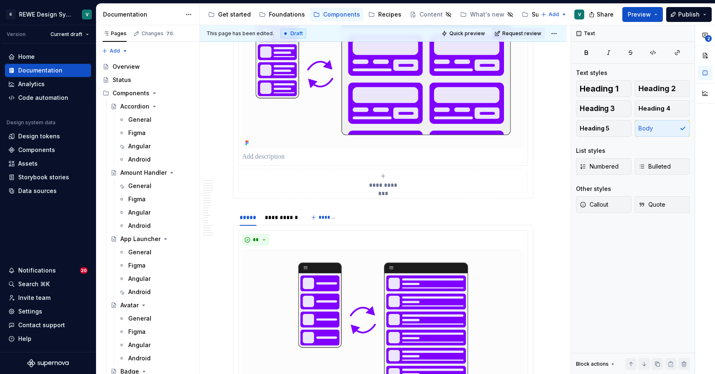
click at [533, 152] on div "**********" at bounding box center [383, 87] width 300 height 223
click at [533, 152] on section "**********" at bounding box center [383, 78] width 300 height 239
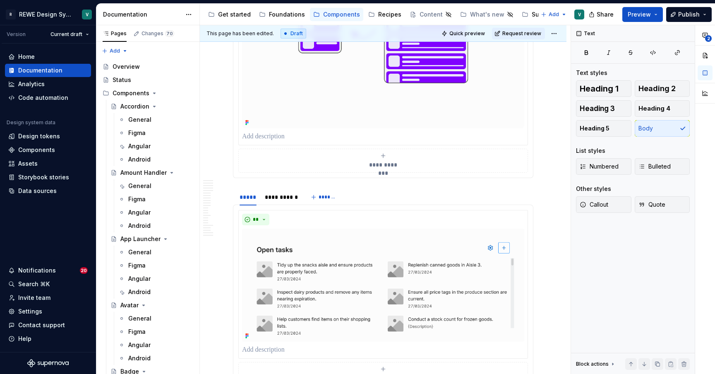
scroll to position [1548, 0]
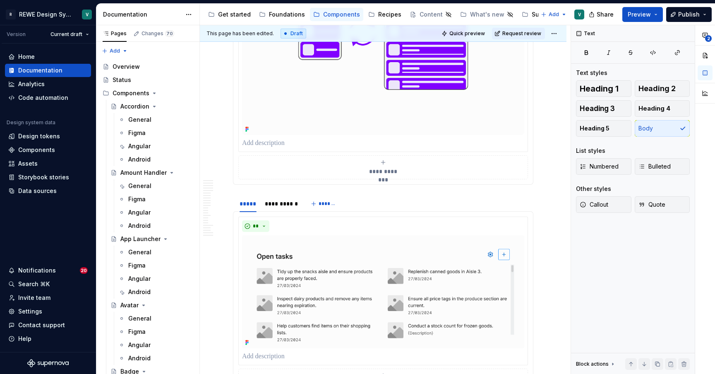
click at [533, 161] on section "**********" at bounding box center [383, 53] width 300 height 264
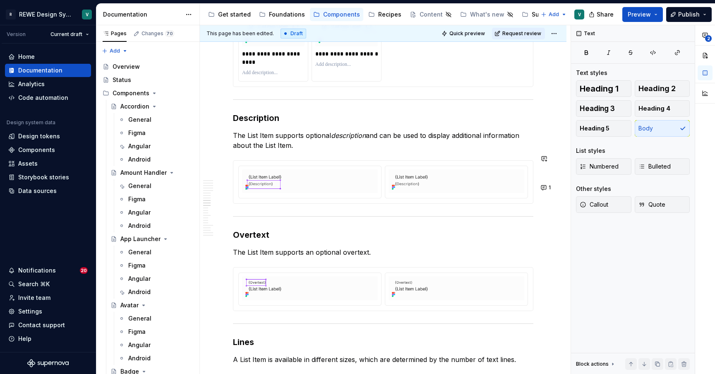
scroll to position [3527, 0]
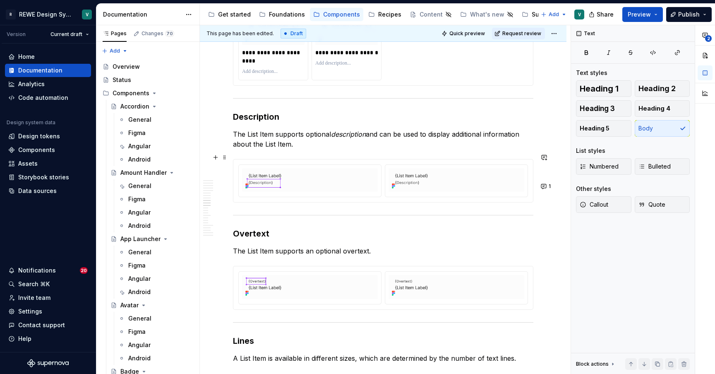
click at [347, 138] on em "description" at bounding box center [348, 134] width 35 height 8
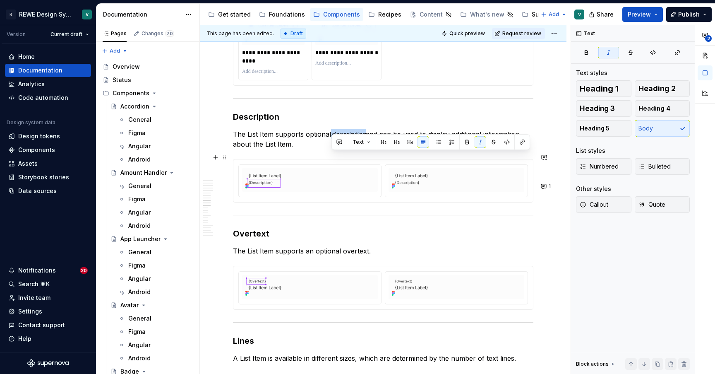
click at [347, 138] on em "description" at bounding box center [348, 134] width 35 height 8
click at [479, 142] on button "button" at bounding box center [481, 142] width 12 height 12
click at [297, 149] on p "The List Item supports optional description and can be used to display addition…" at bounding box center [383, 139] width 300 height 20
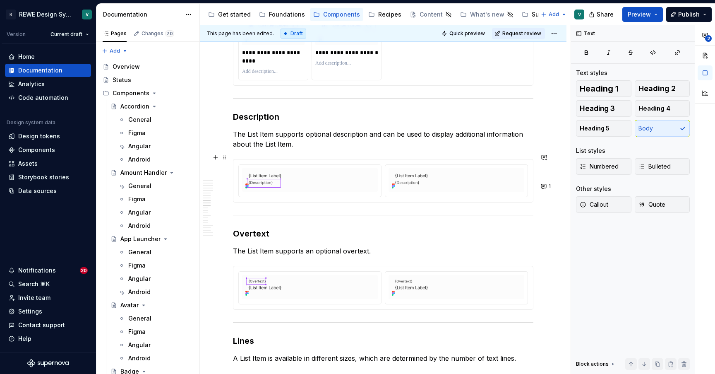
click at [305, 149] on p "The List Item supports optional description and can be used to display addition…" at bounding box center [383, 139] width 300 height 20
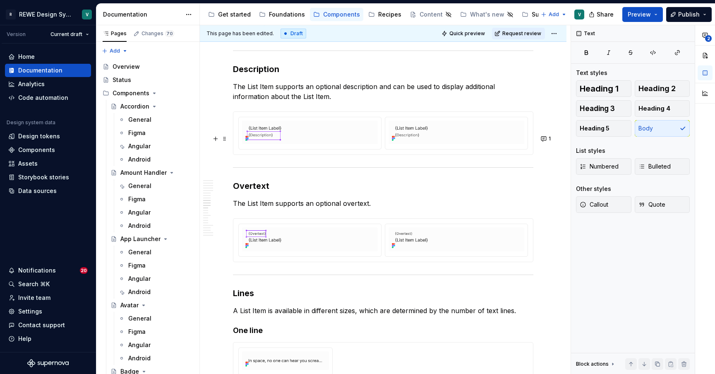
scroll to position [3566, 0]
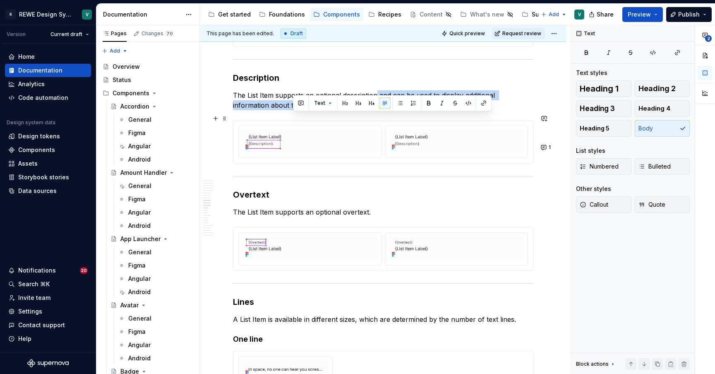
drag, startPoint x: 365, startPoint y: 126, endPoint x: 375, endPoint y: 118, distance: 12.3
click at [375, 110] on p "The List Item supports an optional description and can be used to display addit…" at bounding box center [383, 100] width 300 height 20
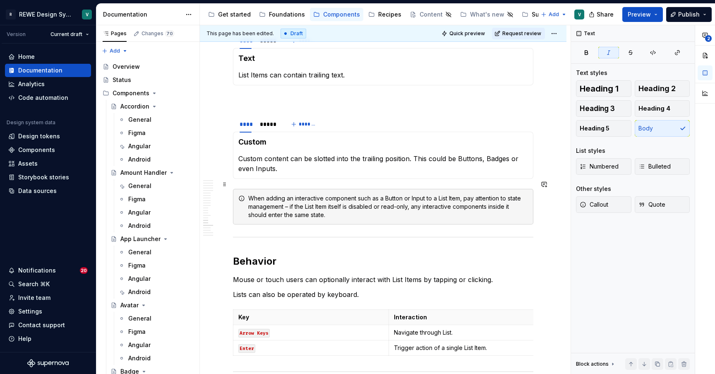
scroll to position [4306, 0]
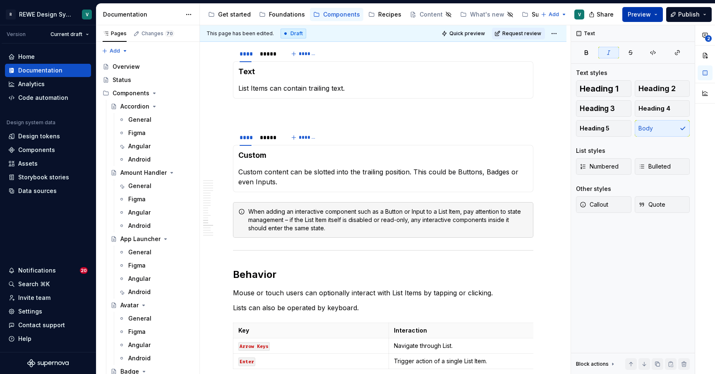
click at [655, 10] on button "Preview" at bounding box center [642, 14] width 41 height 15
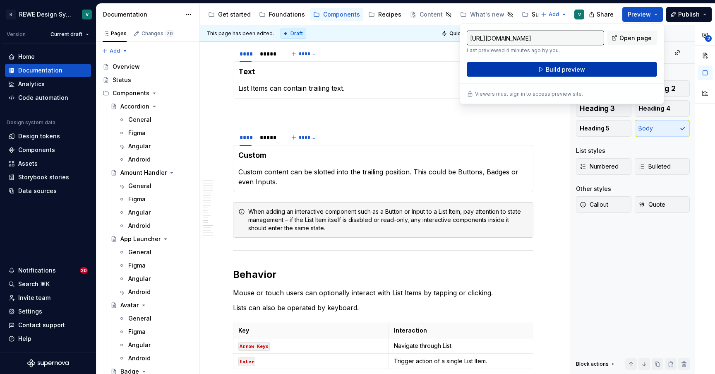
click at [615, 67] on button "Build preview" at bounding box center [562, 69] width 190 height 15
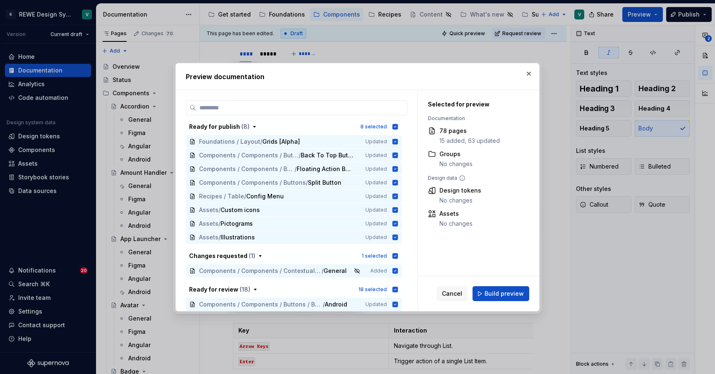
scroll to position [0, 0]
click at [531, 68] on button "button" at bounding box center [529, 74] width 12 height 12
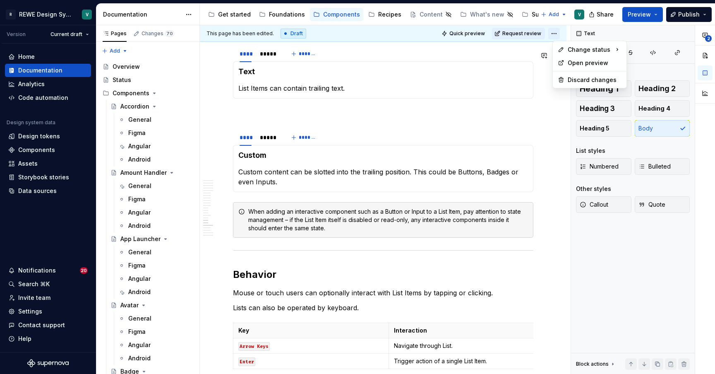
click at [560, 34] on html "R REWE Design System V Version Current draft Home Documentation Analytics Code …" at bounding box center [357, 187] width 715 height 374
click at [666, 66] on div "Ready for review" at bounding box center [679, 65] width 58 height 8
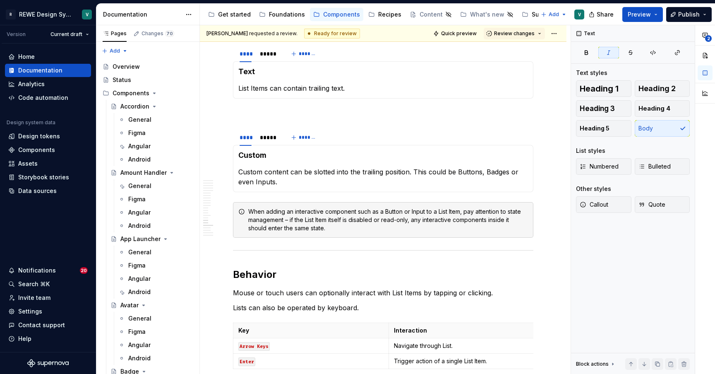
scroll to position [4267, 0]
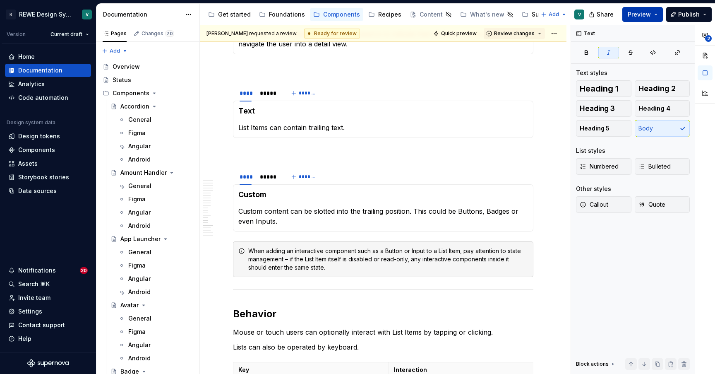
click at [656, 12] on button "Preview" at bounding box center [642, 14] width 41 height 15
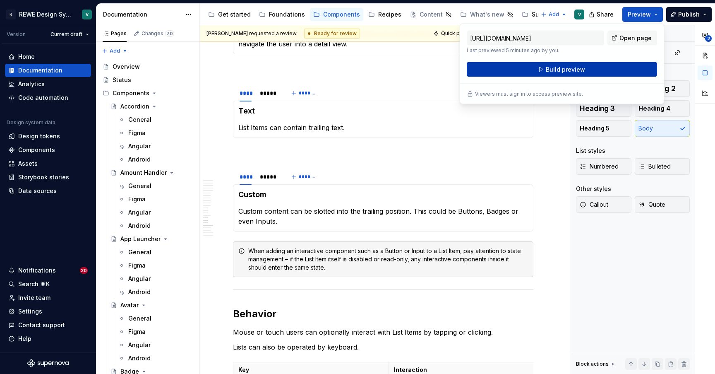
click at [608, 71] on button "Build preview" at bounding box center [562, 69] width 190 height 15
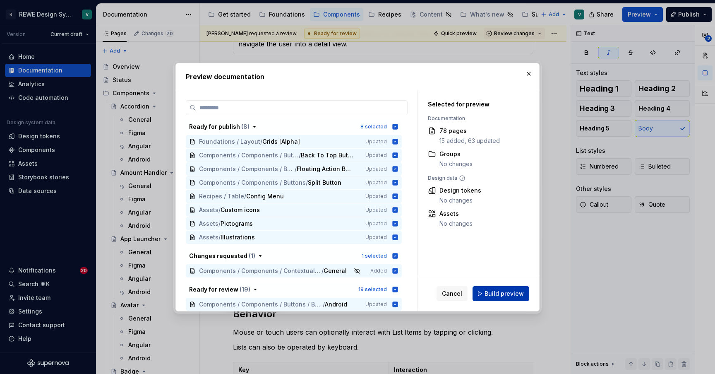
click at [503, 290] on span "Build preview" at bounding box center [504, 293] width 39 height 8
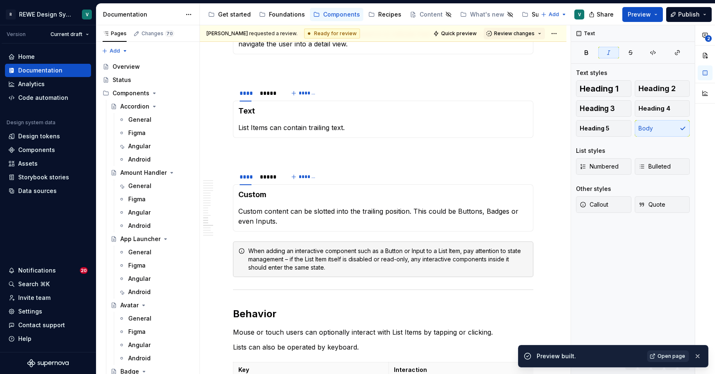
click at [669, 353] on span "Open page" at bounding box center [672, 356] width 28 height 7
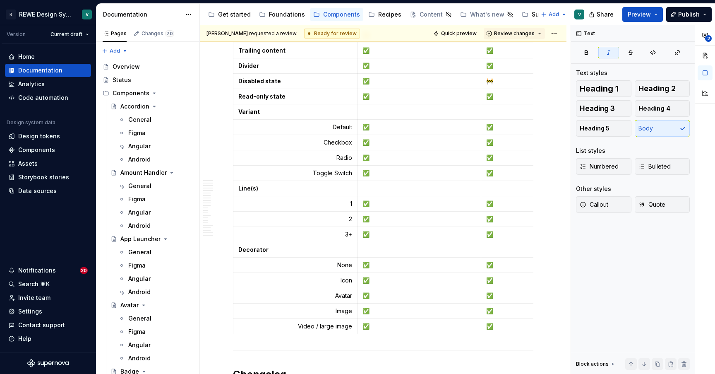
type textarea "*"
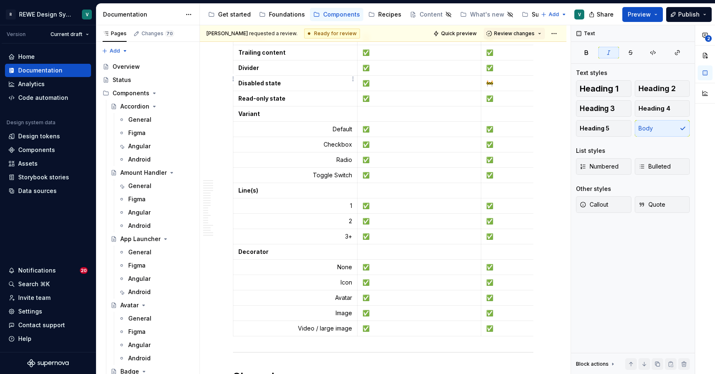
click at [293, 57] on p "Trailing content" at bounding box center [295, 52] width 114 height 8
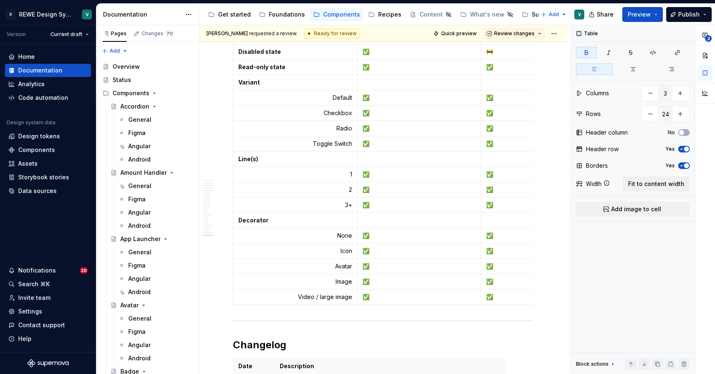
scroll to position [5242, 0]
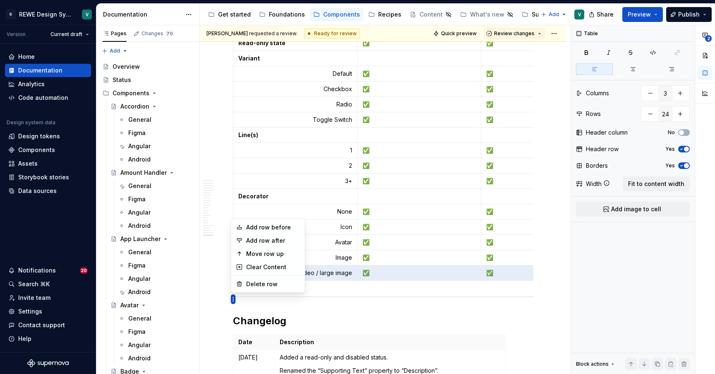
click at [234, 299] on html "R REWE Design System V Version Current draft Home Documentation Analytics Code …" at bounding box center [357, 187] width 715 height 374
click at [260, 240] on div "Add row after" at bounding box center [273, 240] width 54 height 8
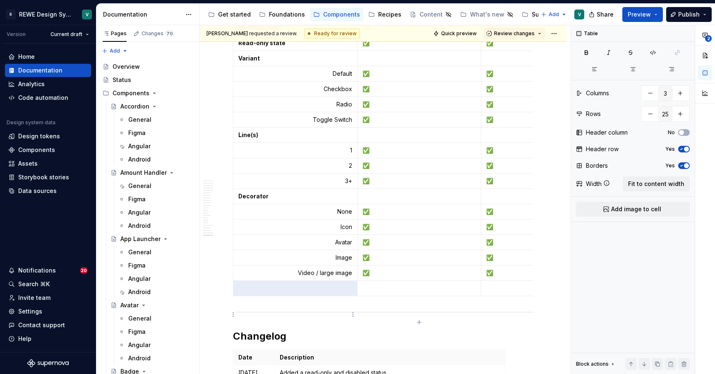
click at [331, 292] on p at bounding box center [295, 288] width 114 height 8
click at [673, 68] on icon "button" at bounding box center [671, 69] width 7 height 7
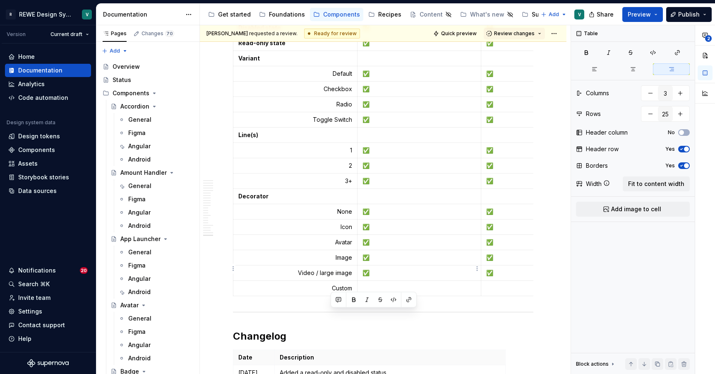
click at [367, 246] on p "✅" at bounding box center [420, 242] width 114 height 8
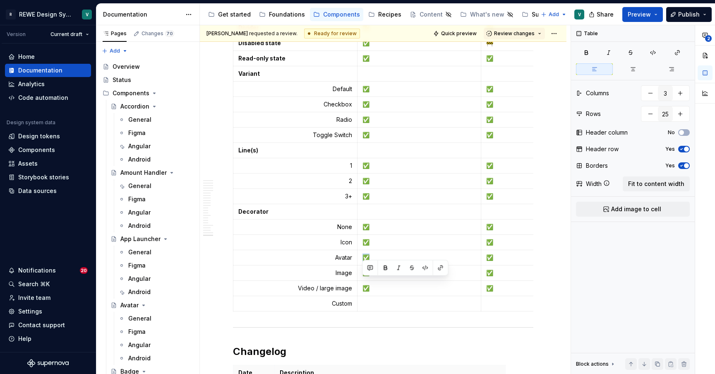
scroll to position [5231, 0]
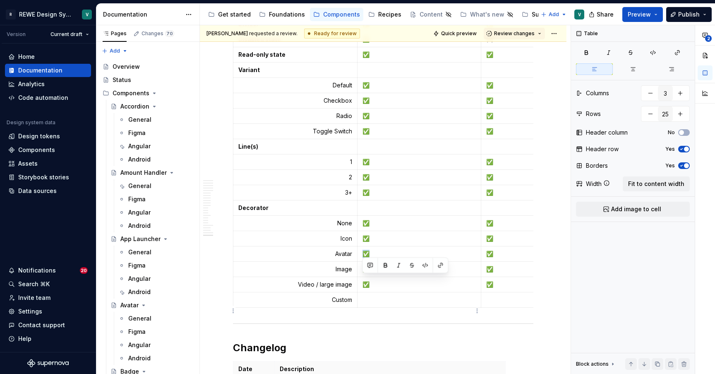
copy p "✅"
click at [369, 304] on p at bounding box center [420, 299] width 114 height 8
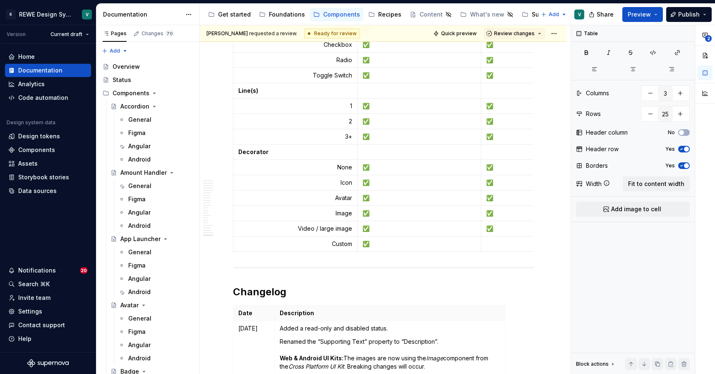
scroll to position [5316, 0]
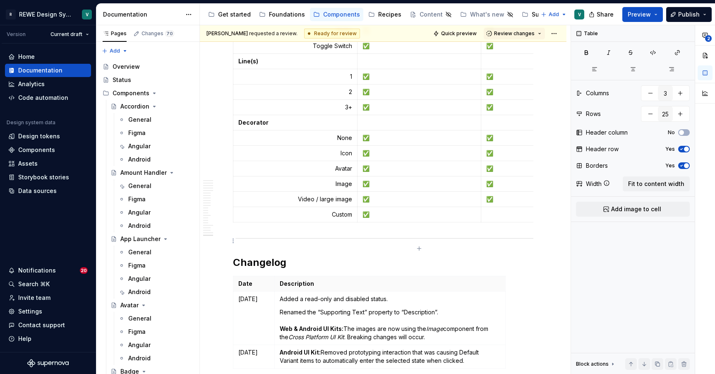
click at [492, 218] on p at bounding box center [543, 214] width 114 height 8
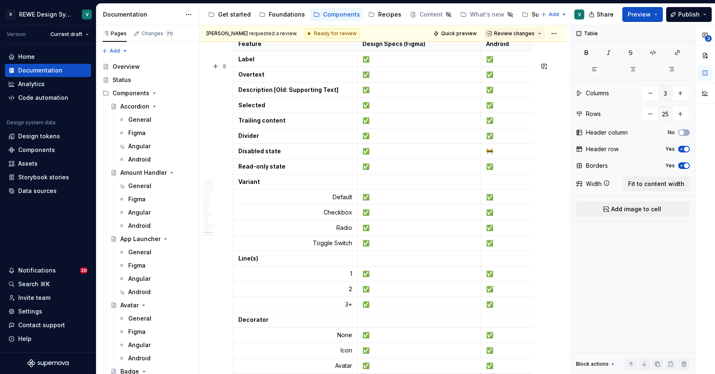
scroll to position [5118, 0]
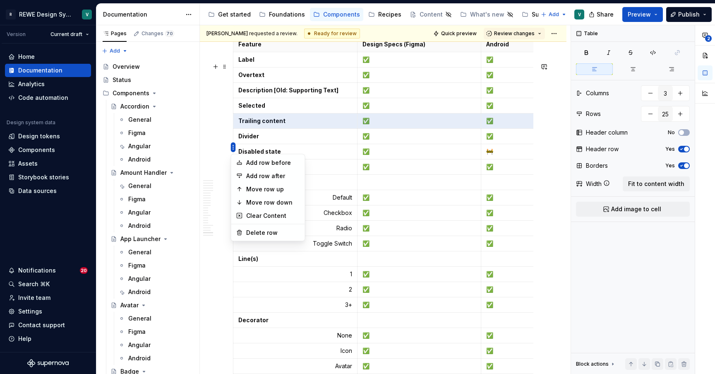
click at [233, 146] on html "R REWE Design System V Version Current draft Home Documentation Analytics Code …" at bounding box center [357, 187] width 715 height 374
click at [251, 173] on div "Add row after" at bounding box center [273, 176] width 54 height 8
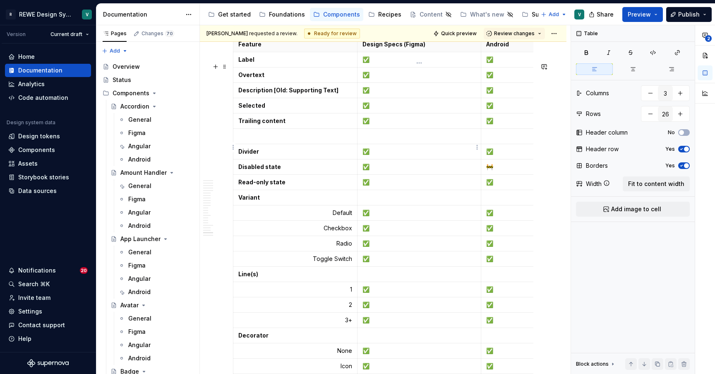
click at [370, 125] on p "✅" at bounding box center [420, 121] width 114 height 8
click at [314, 140] on p at bounding box center [295, 136] width 114 height 8
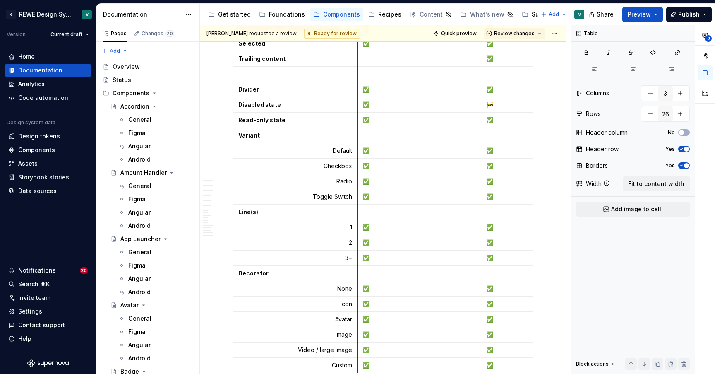
scroll to position [5207, 0]
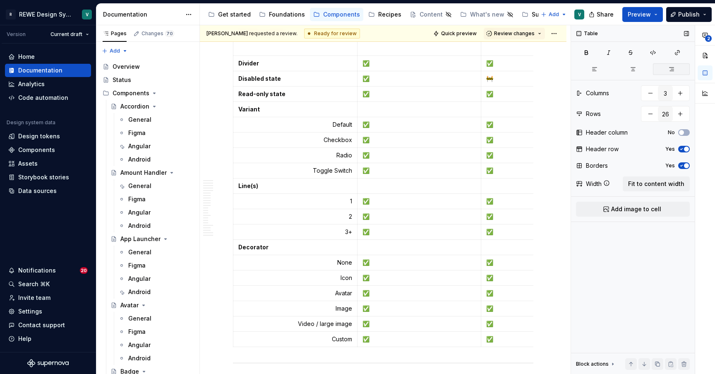
click at [675, 67] on button "button" at bounding box center [671, 69] width 37 height 12
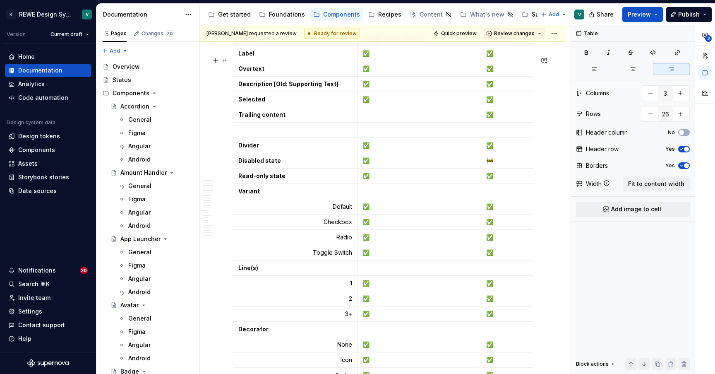
scroll to position [5115, 0]
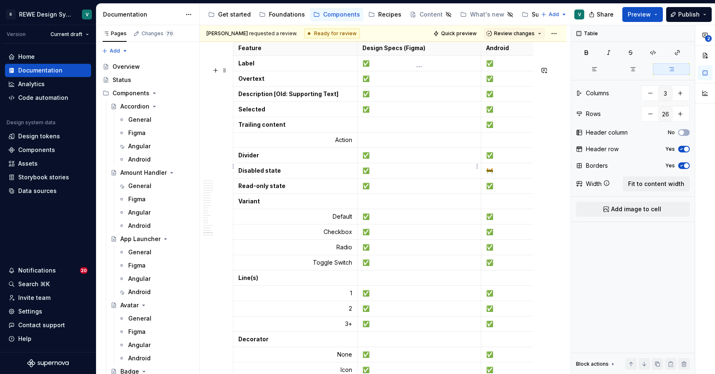
click at [375, 144] on p at bounding box center [420, 140] width 114 height 8
click at [489, 144] on p at bounding box center [543, 140] width 114 height 8
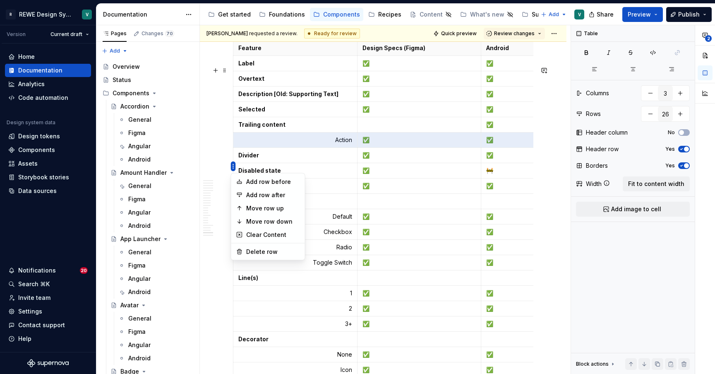
click at [233, 166] on html "R REWE Design System V Version Current draft Home Documentation Analytics Code …" at bounding box center [357, 187] width 715 height 374
click at [277, 192] on div "Add row after" at bounding box center [273, 195] width 54 height 8
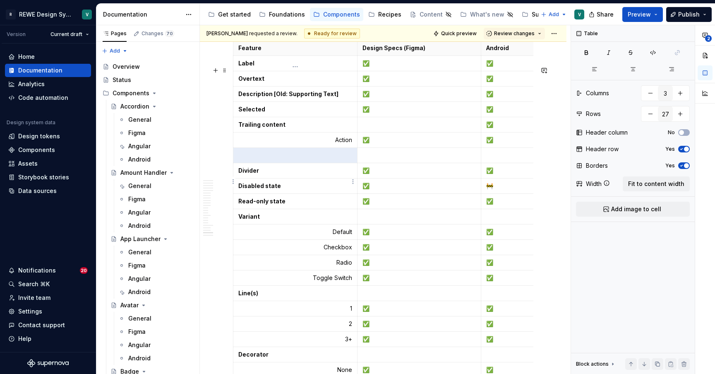
click at [350, 159] on p at bounding box center [295, 155] width 114 height 8
click at [338, 159] on p at bounding box center [295, 155] width 114 height 8
click at [672, 72] on button "button" at bounding box center [671, 69] width 37 height 12
click at [367, 159] on p at bounding box center [420, 155] width 114 height 8
click at [490, 159] on p at bounding box center [543, 155] width 114 height 8
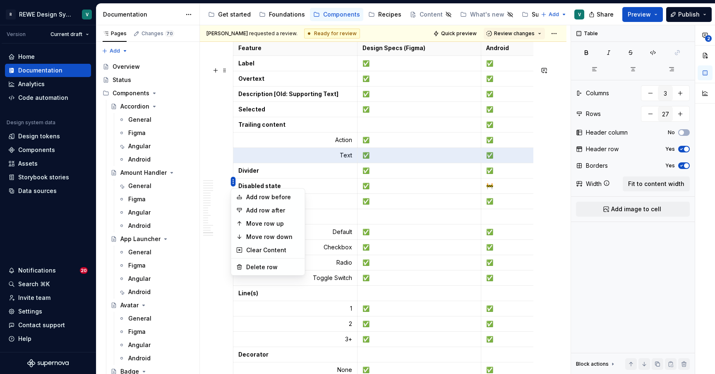
click at [233, 182] on html "R REWE Design System V Version Current draft Home Documentation Analytics Code …" at bounding box center [357, 187] width 715 height 374
click at [267, 209] on div "Add row after" at bounding box center [273, 210] width 54 height 8
type input "28"
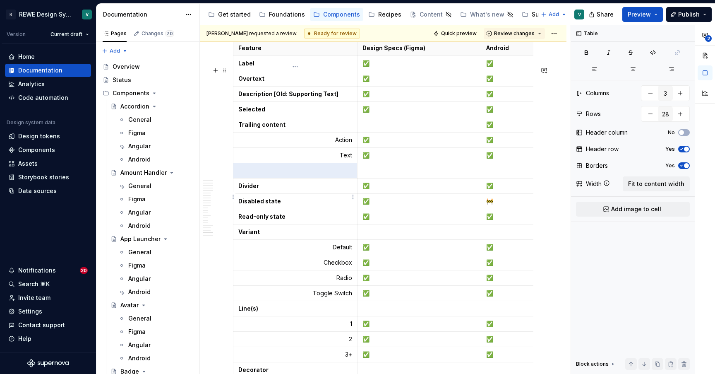
click at [335, 175] on p at bounding box center [295, 170] width 114 height 8
click at [310, 175] on p at bounding box center [295, 170] width 114 height 8
click at [264, 175] on p at bounding box center [295, 170] width 114 height 8
click at [676, 68] on button "button" at bounding box center [671, 69] width 37 height 12
click at [377, 175] on p at bounding box center [420, 170] width 114 height 8
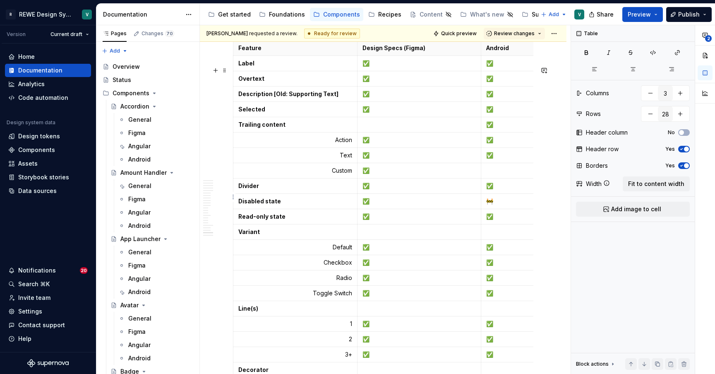
click at [492, 175] on p at bounding box center [543, 170] width 114 height 8
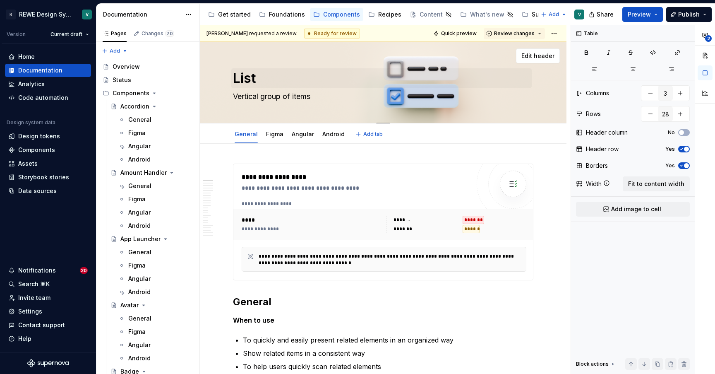
scroll to position [0, 0]
type textarea "*"
